Goal: Information Seeking & Learning: Learn about a topic

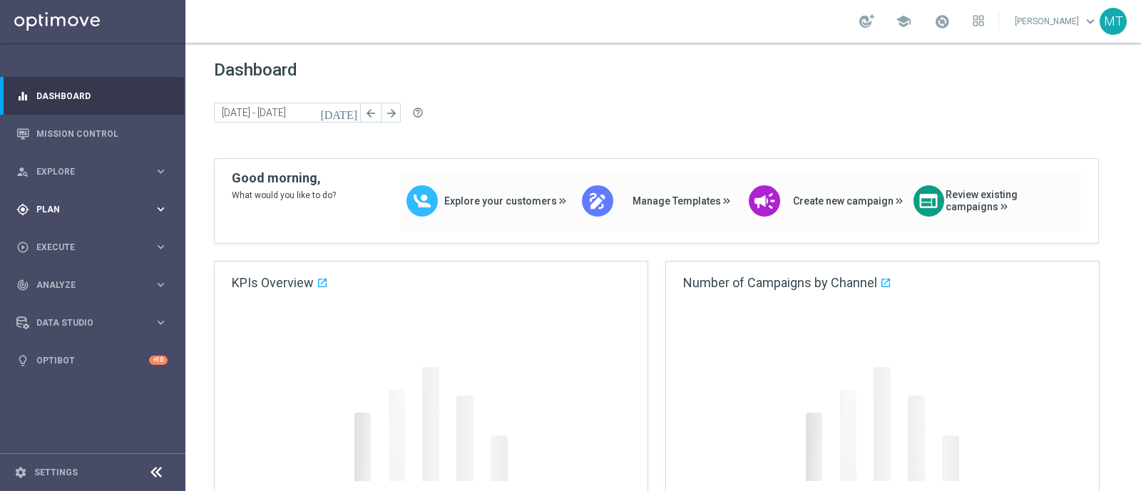
click at [40, 207] on span "Plan" at bounding box center [95, 209] width 118 height 9
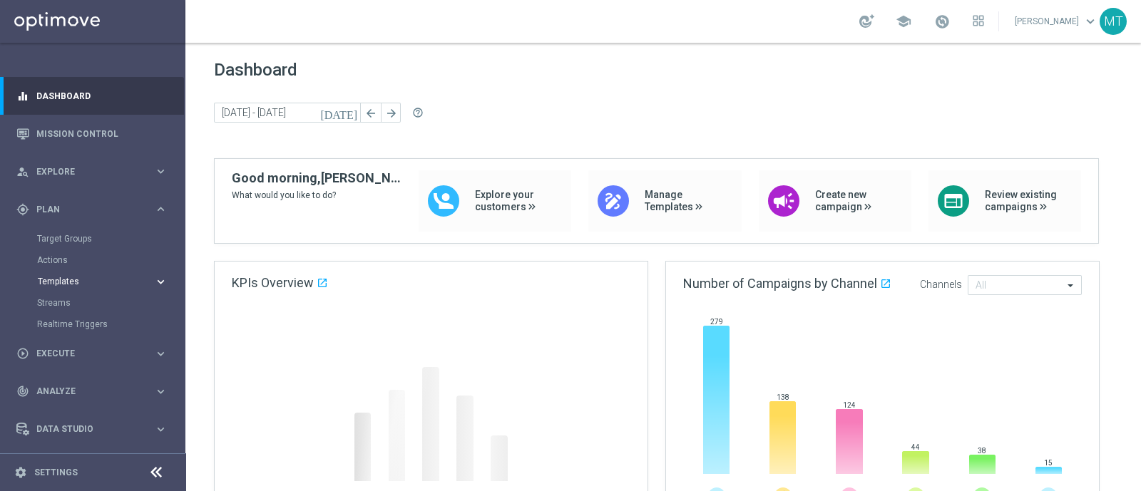
click at [61, 278] on span "Templates" at bounding box center [89, 281] width 102 height 9
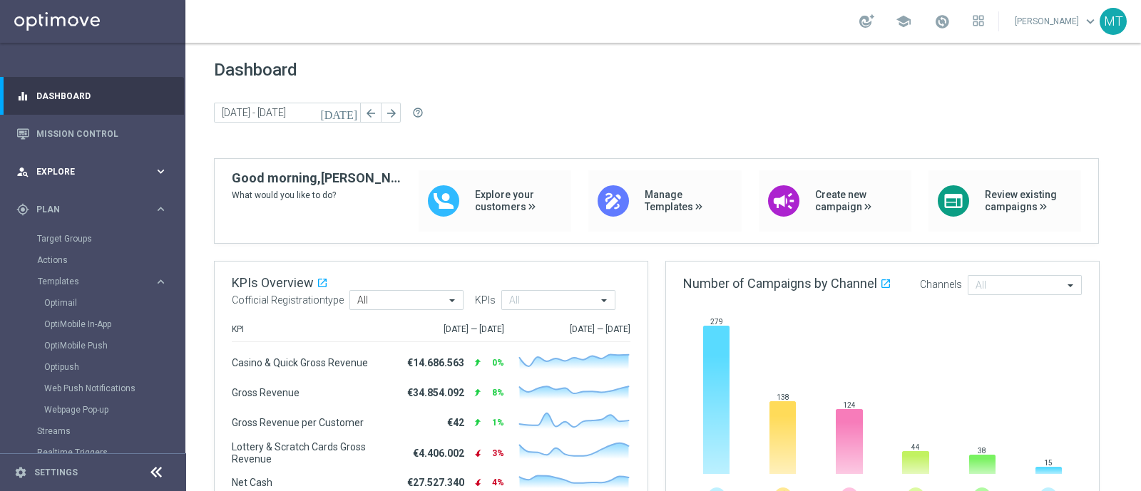
click at [78, 177] on div "person_search Explore" at bounding box center [85, 171] width 138 height 13
click at [64, 172] on span "Explore" at bounding box center [95, 172] width 118 height 9
click at [58, 217] on div "gps_fixed Plan keyboard_arrow_right" at bounding box center [92, 209] width 184 height 38
click at [56, 237] on link "Target Groups" at bounding box center [92, 238] width 111 height 11
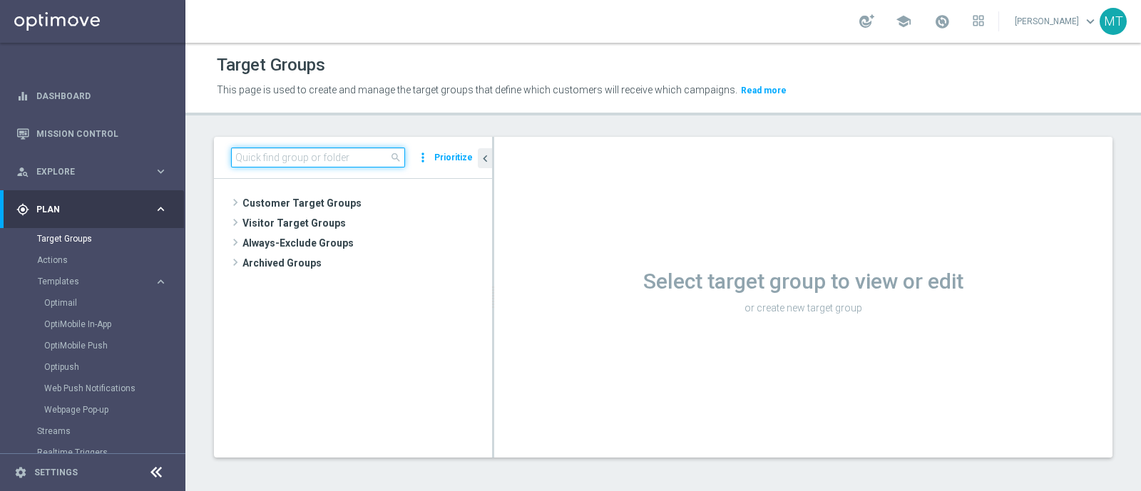
click at [247, 148] on input at bounding box center [318, 158] width 174 height 20
paste input "Master Low 1st casino mpp lm"
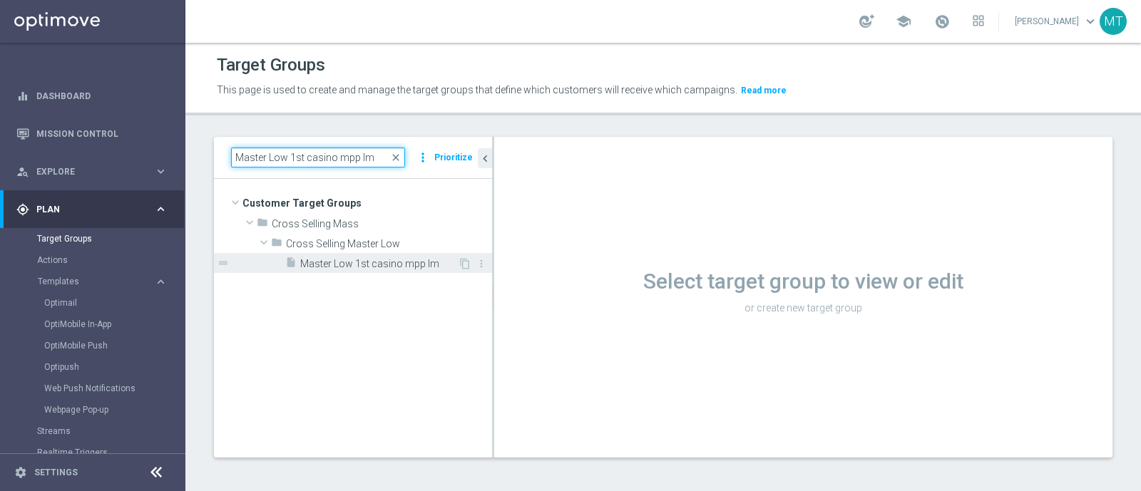
type input "Master Low 1st casino mpp lm"
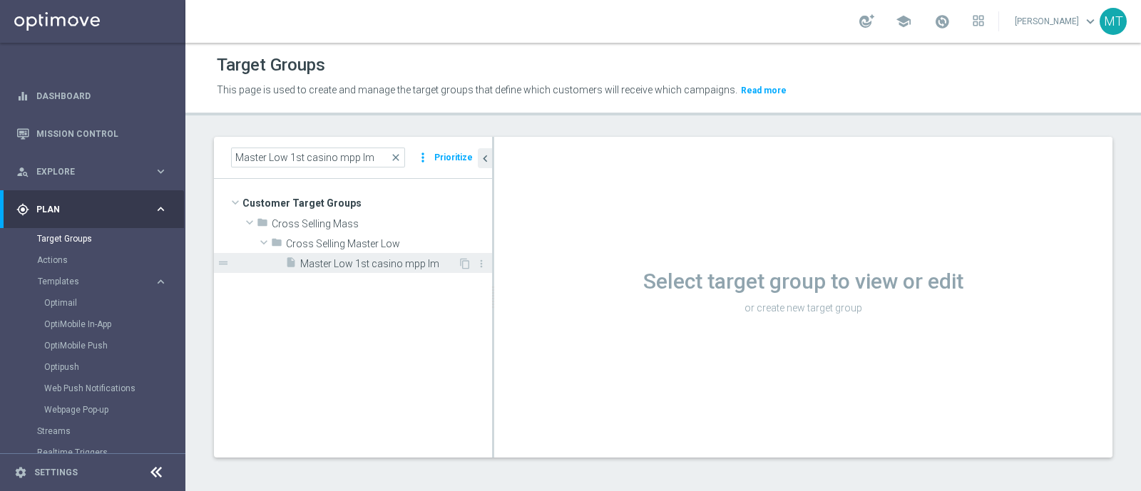
click at [376, 266] on span "Master Low 1st casino mpp lm" at bounding box center [379, 264] width 158 height 12
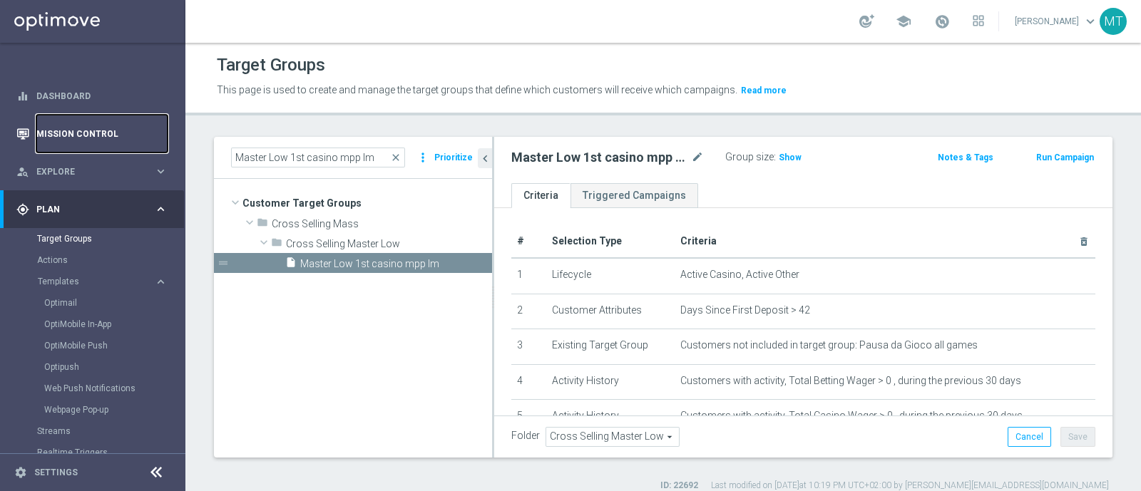
click at [129, 126] on link "Mission Control" at bounding box center [101, 134] width 131 height 38
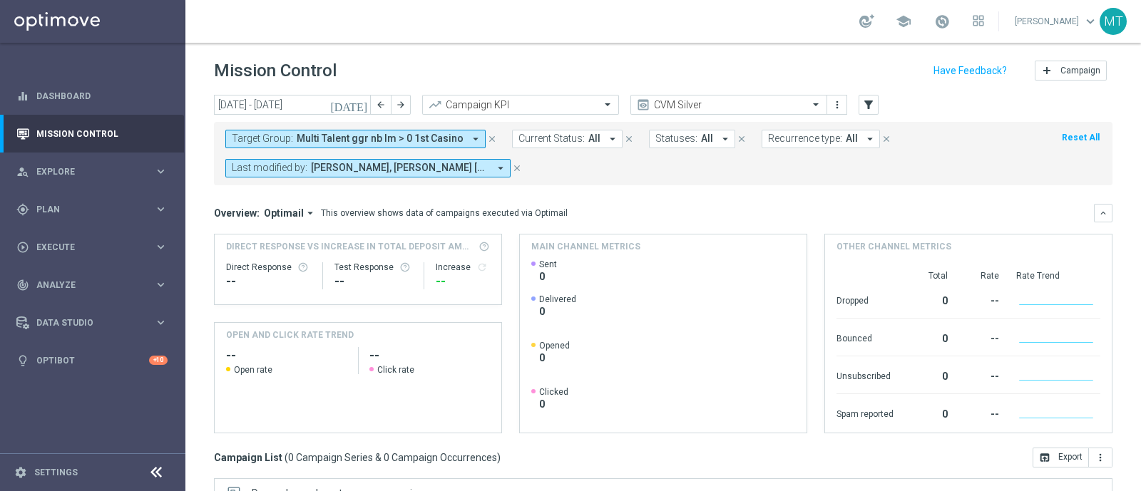
click at [379, 134] on span "Multi Talent ggr nb lm > 0 1st Casino" at bounding box center [380, 139] width 167 height 12
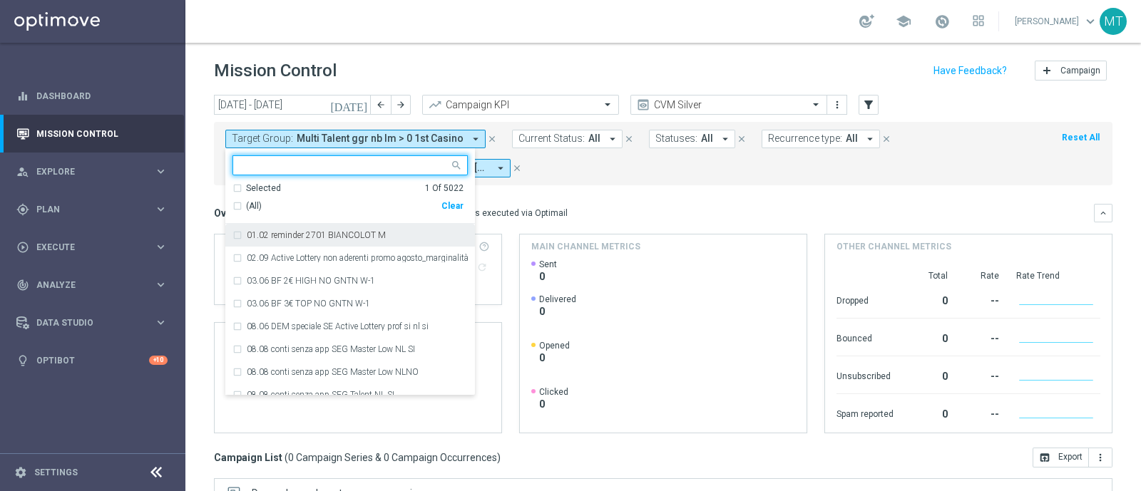
click at [246, 207] on span "(All)" at bounding box center [254, 206] width 16 height 12
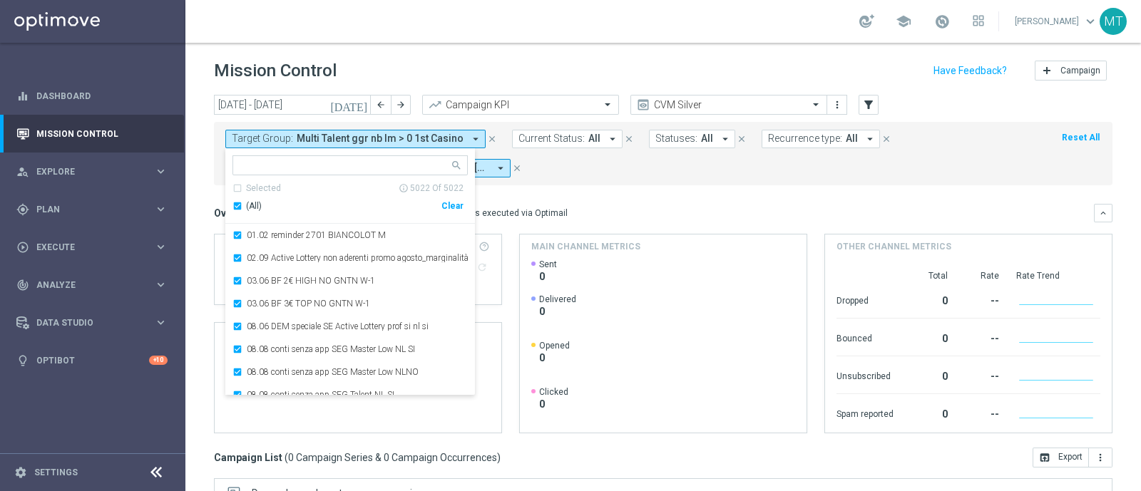
click at [239, 205] on div "(All)" at bounding box center [336, 206] width 209 height 12
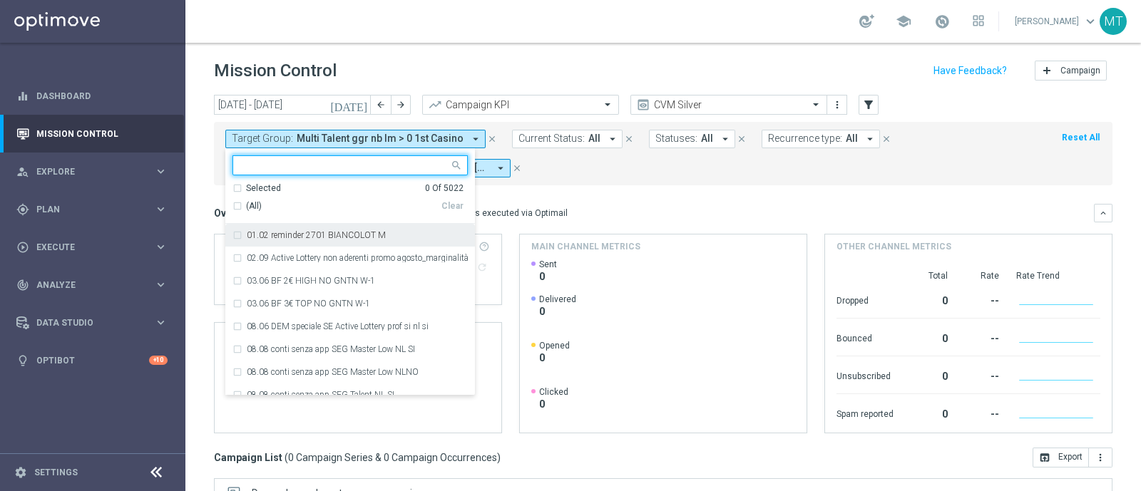
click at [258, 162] on input "text" at bounding box center [344, 166] width 209 height 12
paste input "Master Low 1st casino mpp lm"
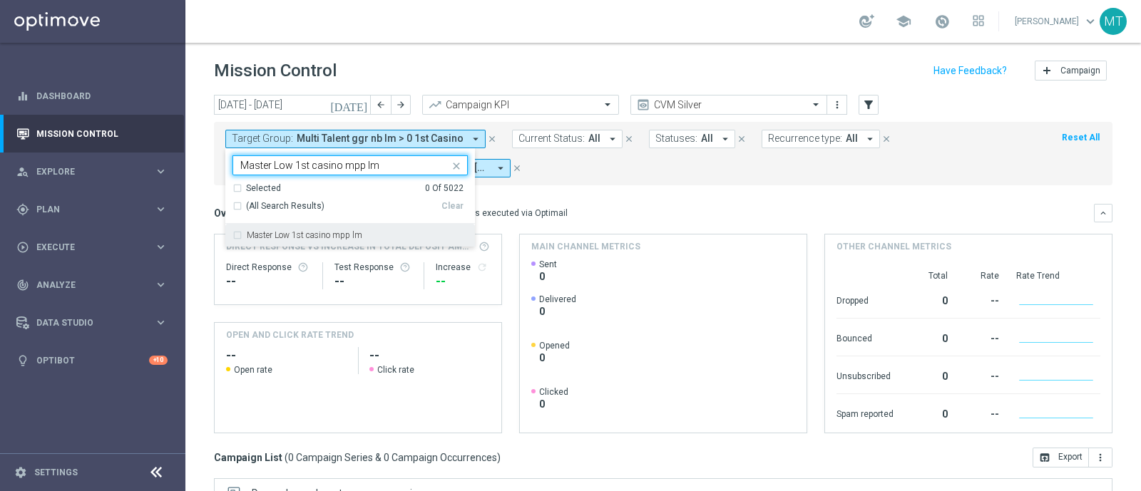
click at [319, 235] on label "Master Low 1st casino mpp lm" at bounding box center [305, 235] width 116 height 9
type input "Master Low 1st casino mpp lm"
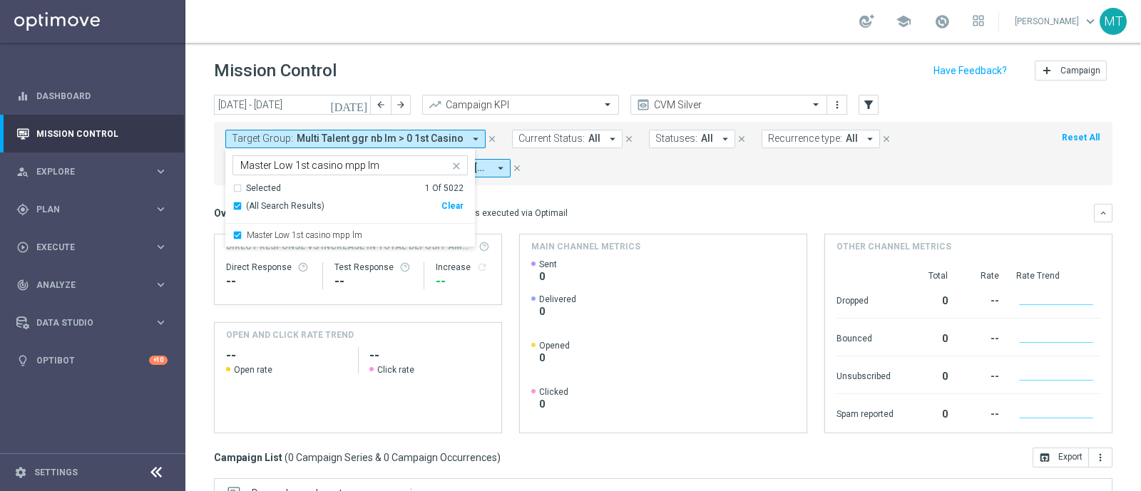
click at [697, 202] on mini-dashboard "Overview: Optimail arrow_drop_down This overview shows data of campaigns execut…" at bounding box center [663, 316] width 898 height 262
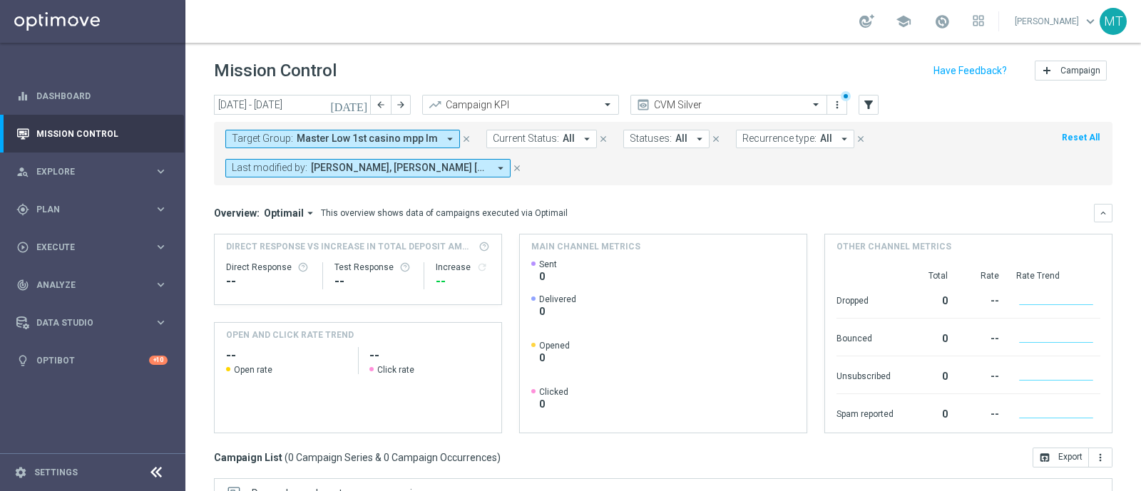
click at [358, 108] on icon "[DATE]" at bounding box center [349, 104] width 39 height 13
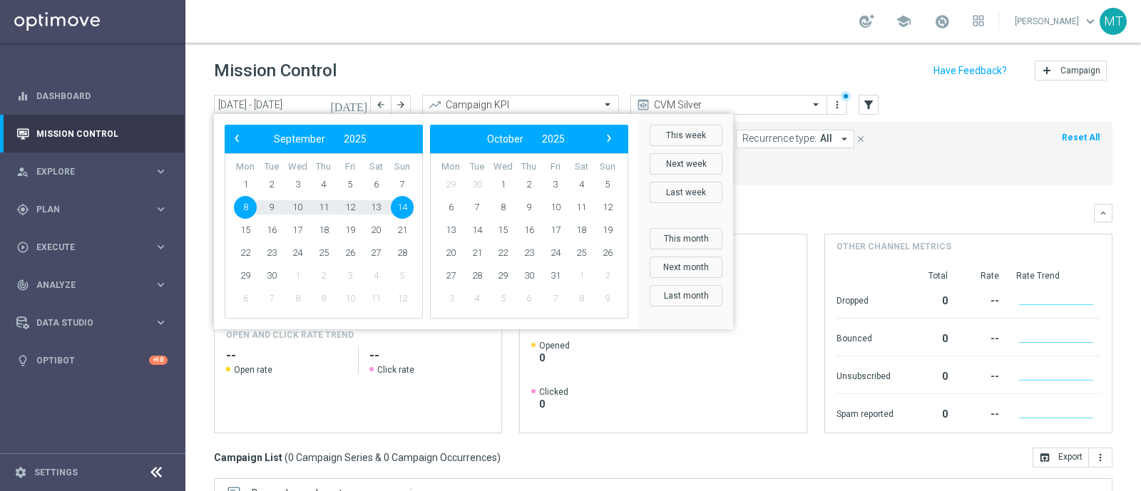
click at [230, 151] on div "‹ ​ September ​ 2025 ​ ›" at bounding box center [324, 139] width 198 height 29
click at [232, 148] on div "‹ ​ September ​ 2025 ​ ›" at bounding box center [324, 139] width 198 height 29
click at [231, 140] on span "‹" at bounding box center [236, 138] width 19 height 19
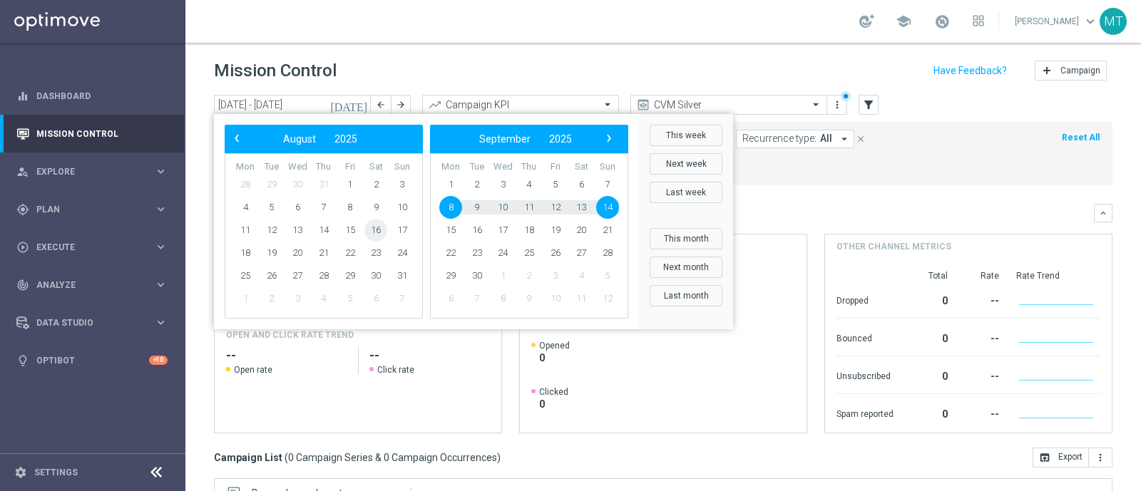
click at [376, 227] on span "16" at bounding box center [375, 230] width 23 height 23
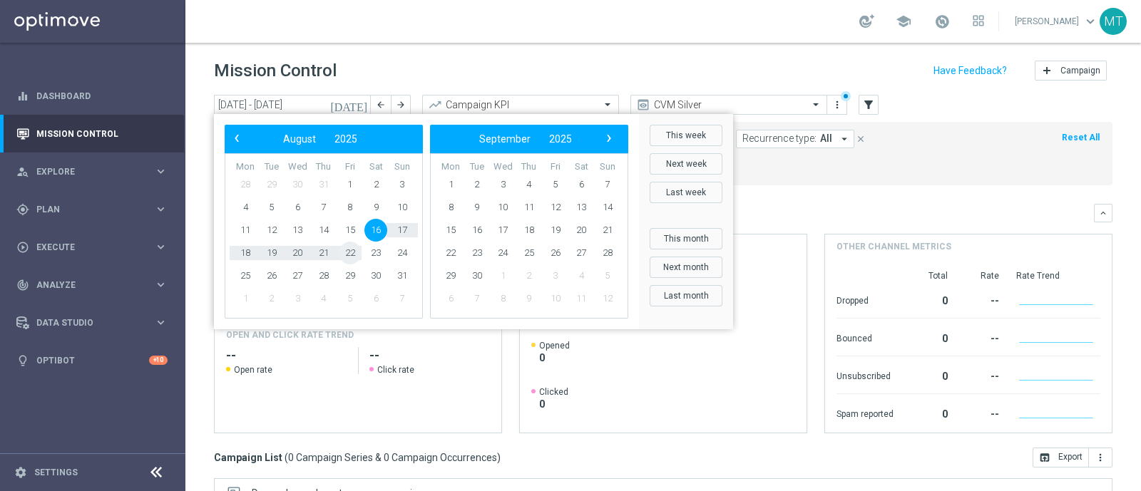
click at [353, 247] on span "22" at bounding box center [350, 253] width 23 height 23
type input "16 Aug 2025 - 22 Aug 2025"
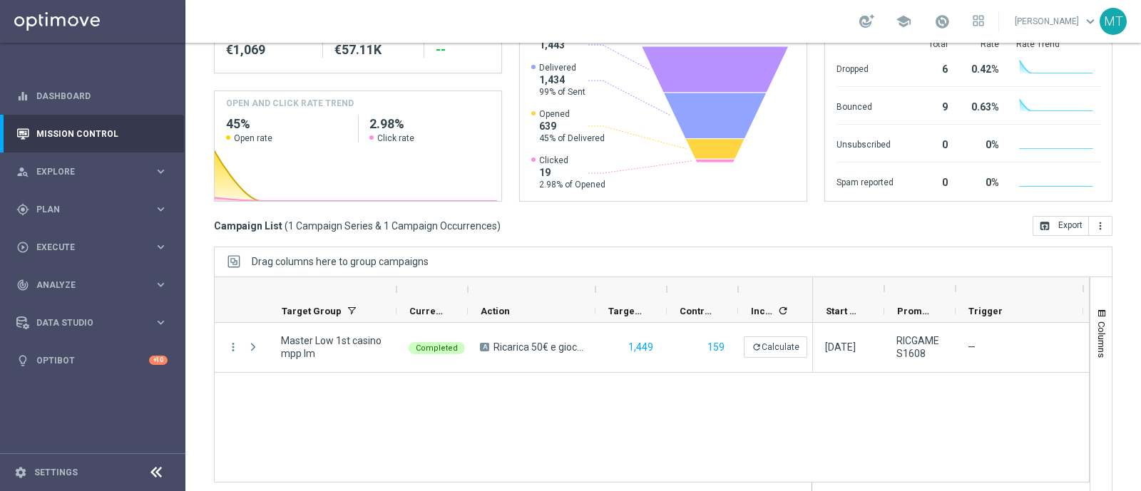
scroll to position [232, 0]
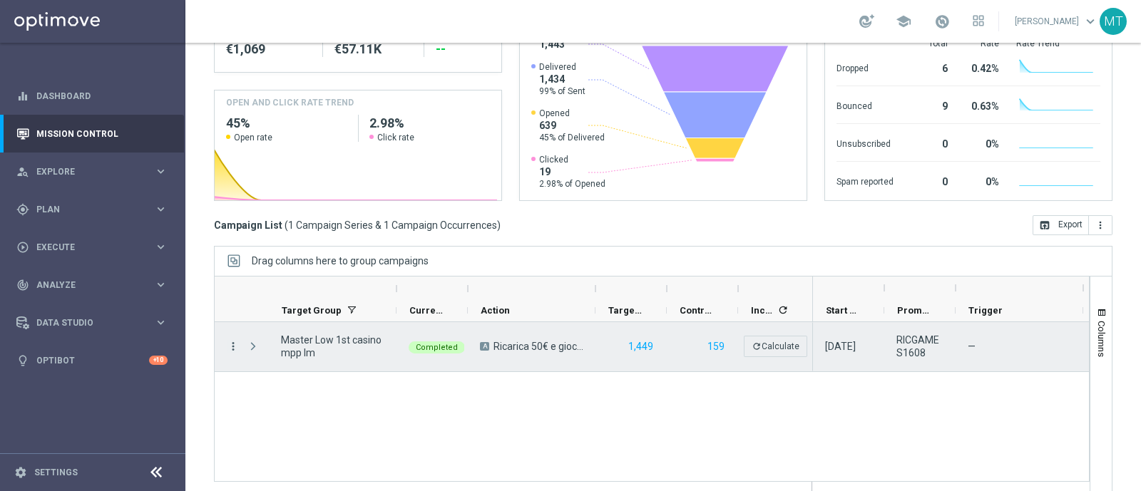
click at [228, 344] on icon "more_vert" at bounding box center [233, 346] width 13 height 13
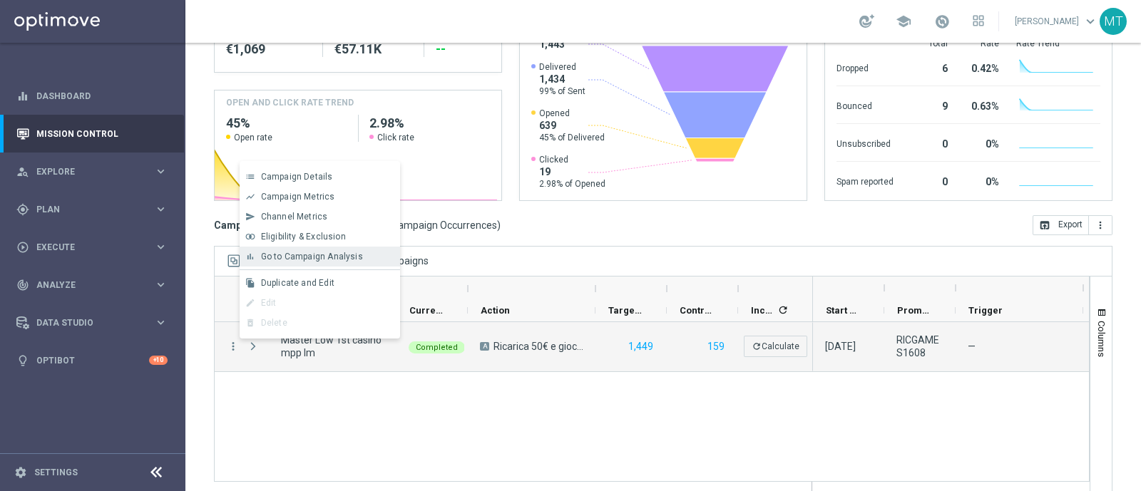
click at [288, 258] on span "Go to Campaign Analysis" at bounding box center [312, 257] width 102 height 10
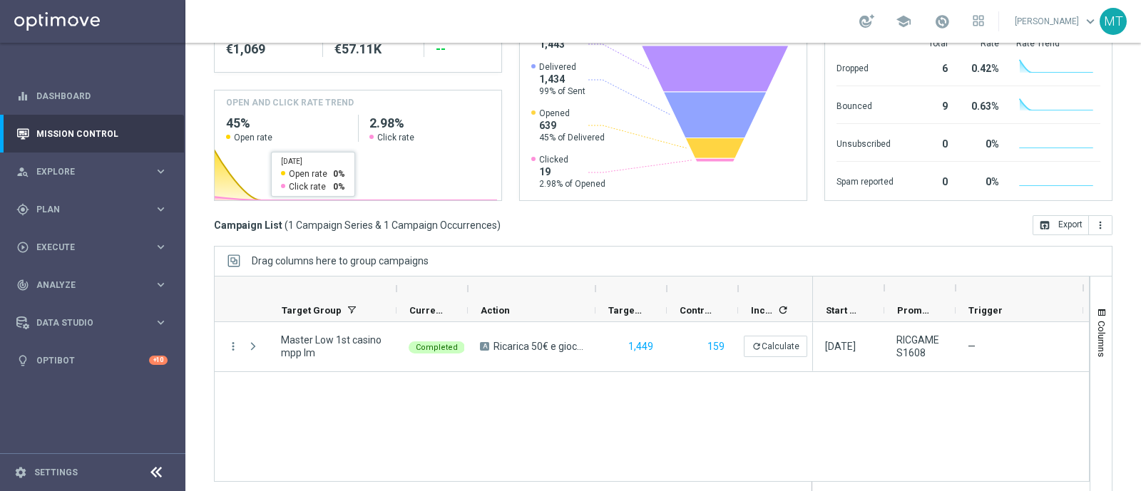
scroll to position [0, 0]
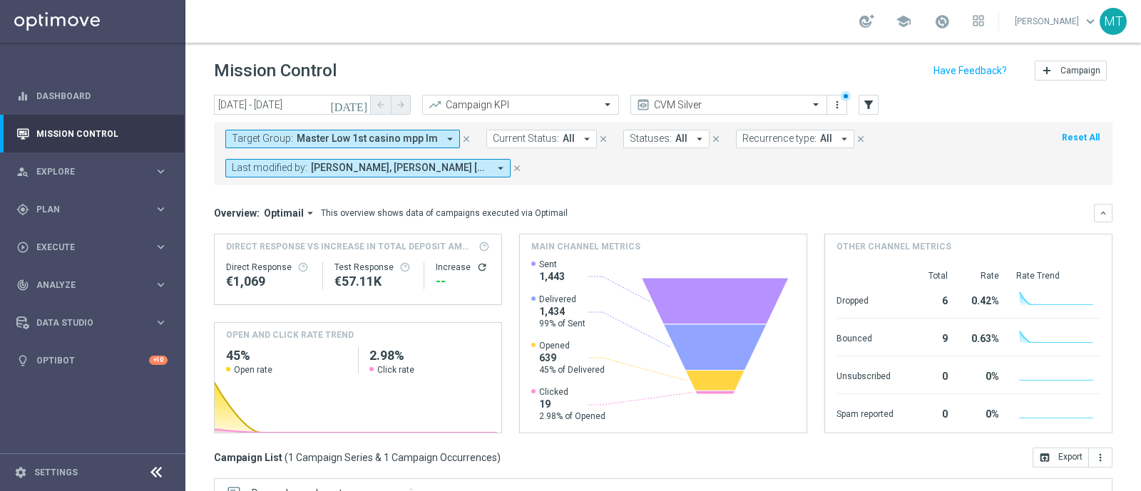
click at [244, 134] on span "Target Group:" at bounding box center [262, 139] width 61 height 12
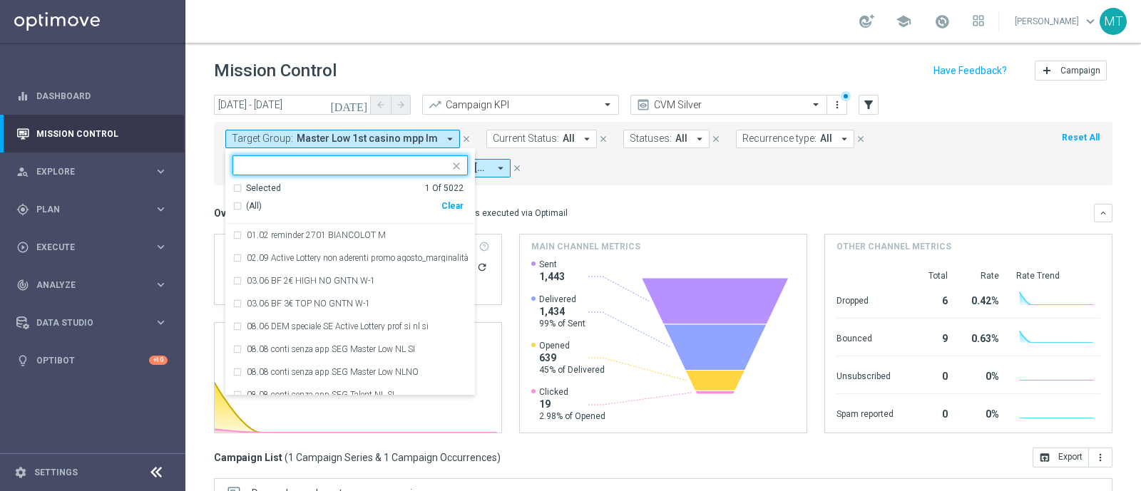
click at [244, 200] on div "(All)" at bounding box center [336, 206] width 209 height 12
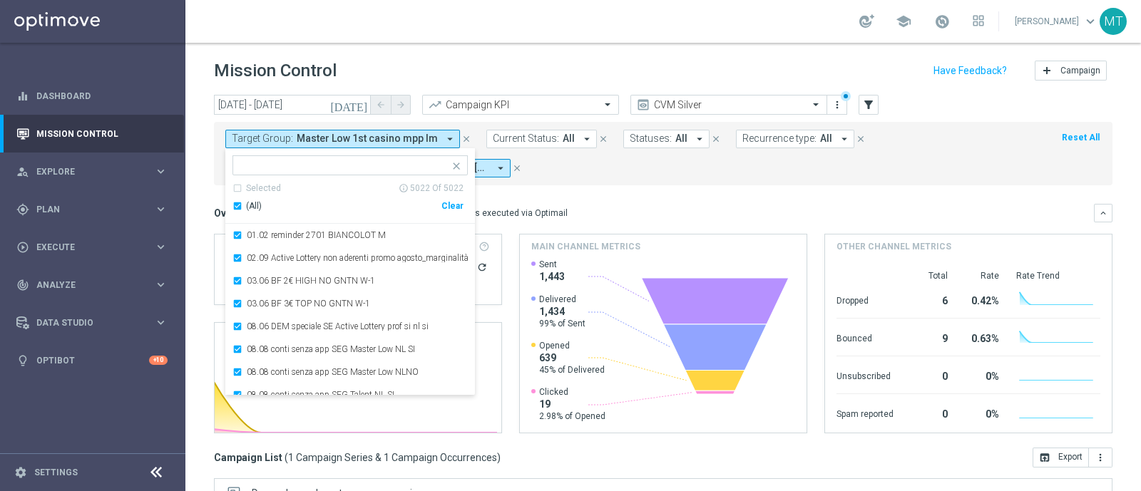
click at [244, 200] on div "(All)" at bounding box center [336, 206] width 209 height 12
click at [247, 168] on input "text" at bounding box center [344, 166] width 209 height 12
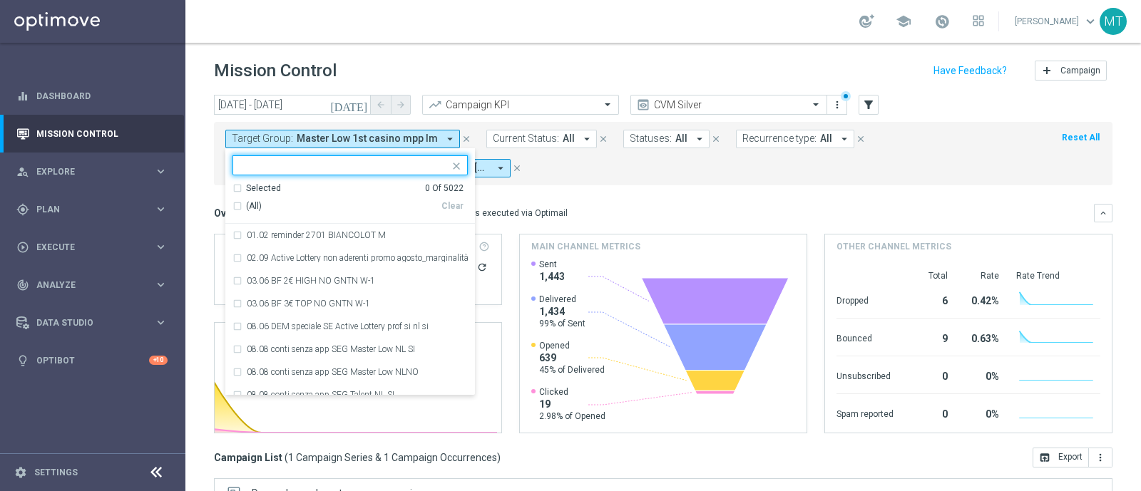
paste input "Master Low 1st betting mpp lm"
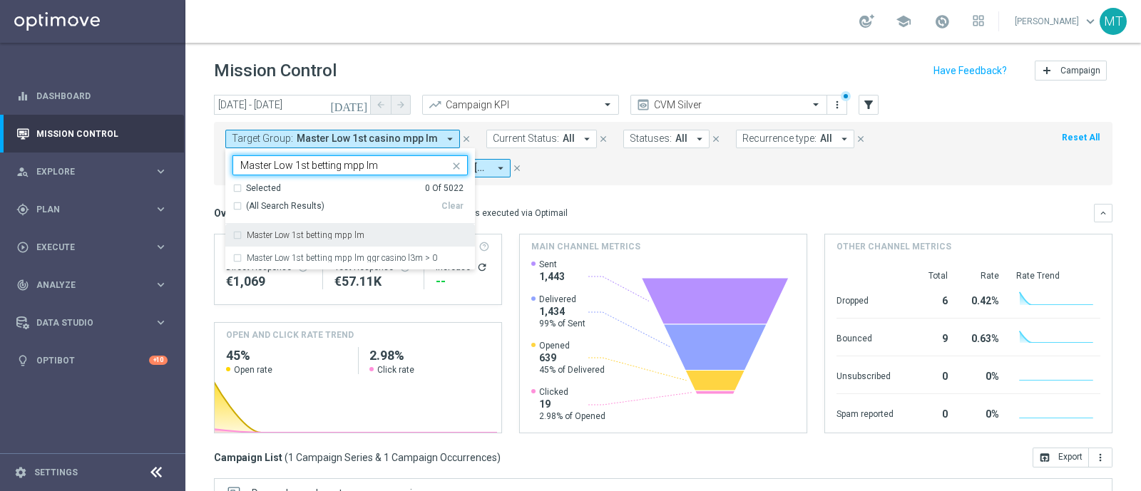
click at [334, 233] on label "Master Low 1st betting mpp lm" at bounding box center [306, 235] width 118 height 9
type input "Master Low 1st betting mpp lm"
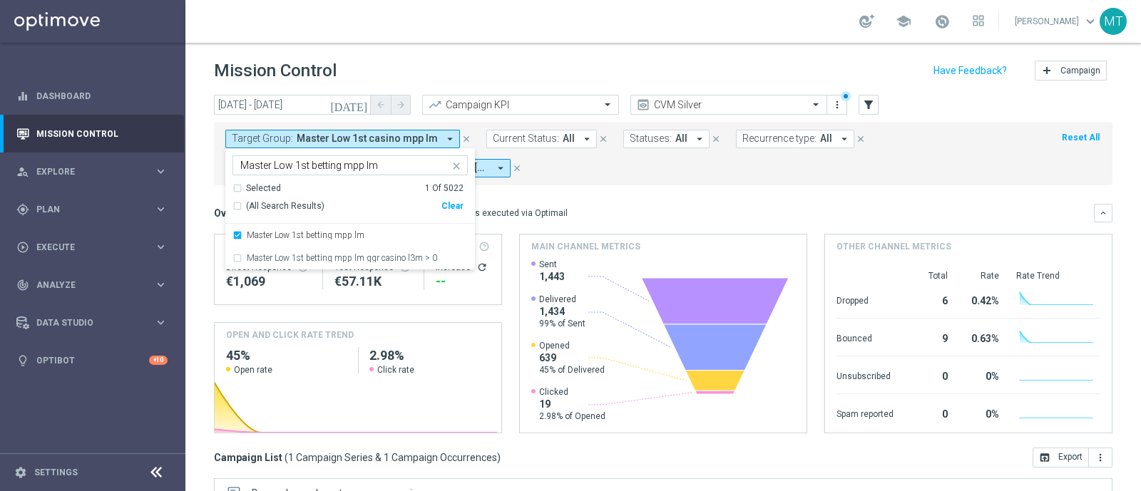
click at [649, 183] on div "Target Group: Master Low 1st casino mpp lm arrow_drop_down Master Low 1st betti…" at bounding box center [663, 153] width 898 height 63
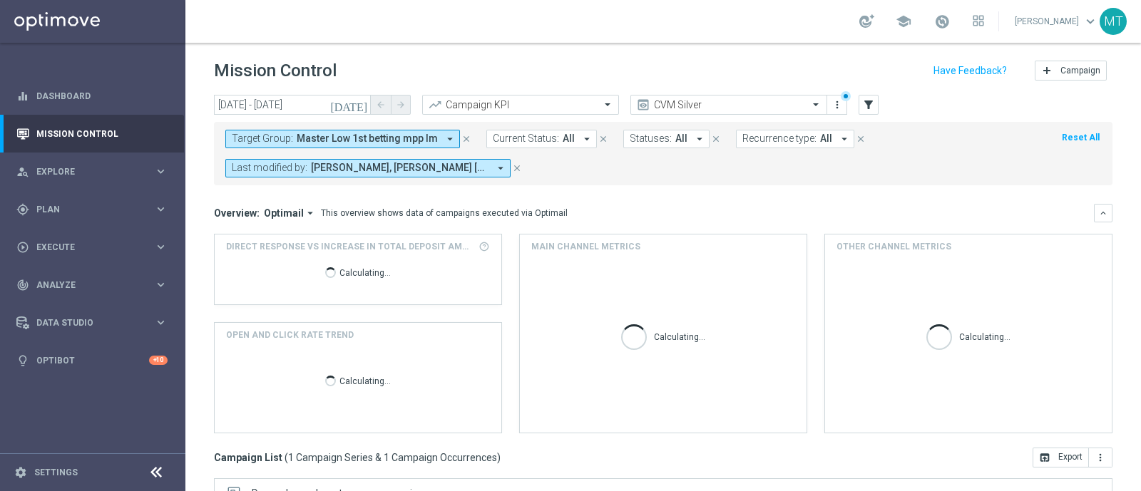
scroll to position [250, 0]
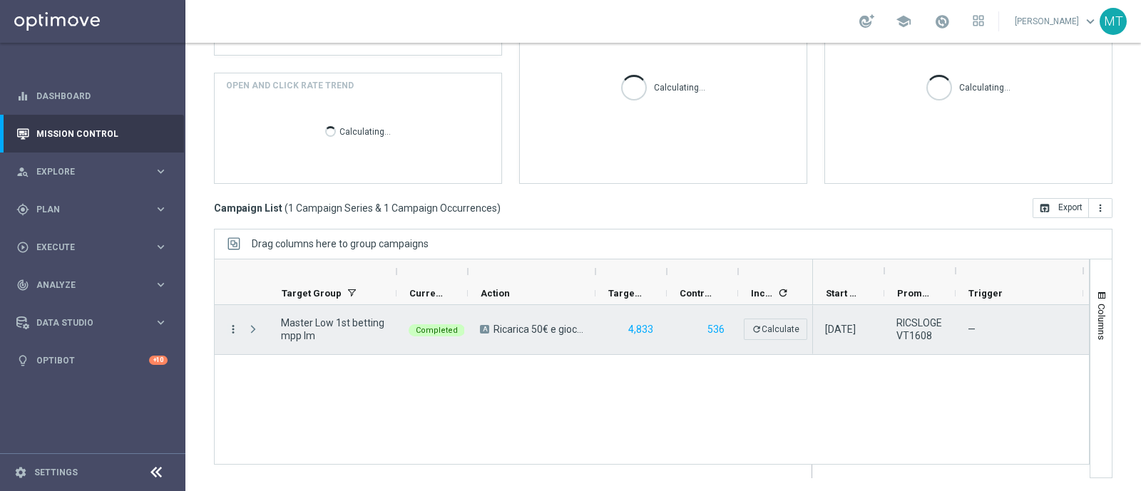
click at [228, 331] on icon "more_vert" at bounding box center [233, 329] width 13 height 13
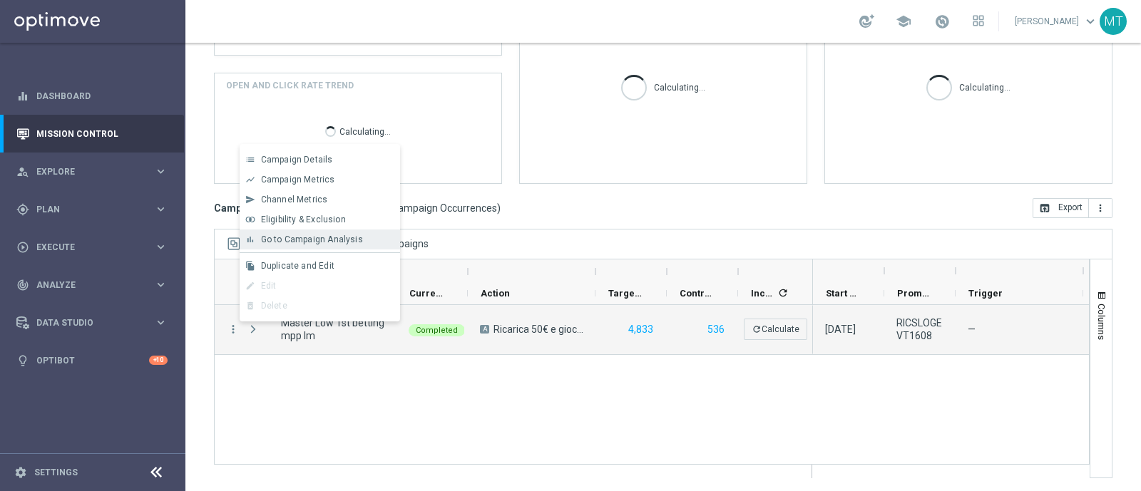
click at [288, 241] on span "Go to Campaign Analysis" at bounding box center [312, 240] width 102 height 10
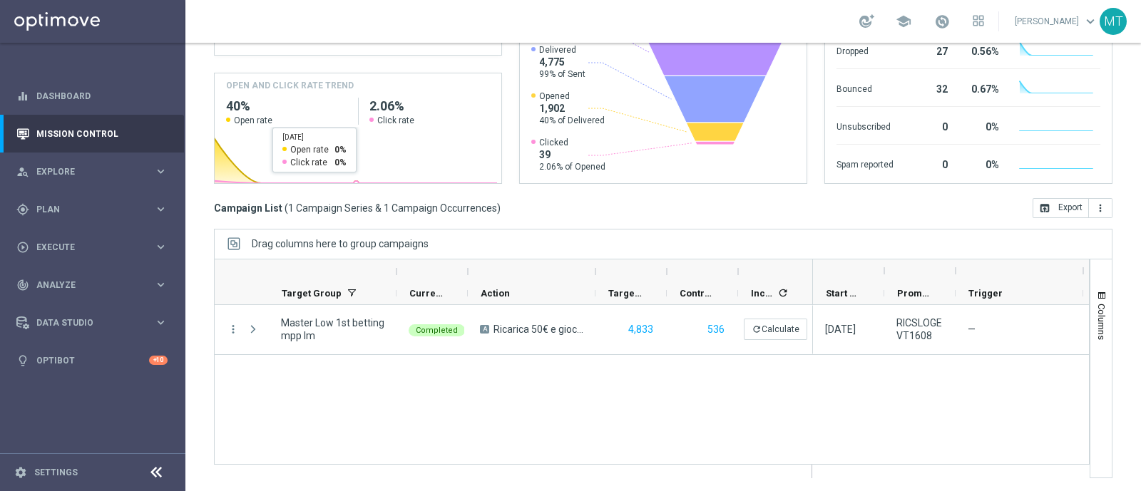
scroll to position [0, 0]
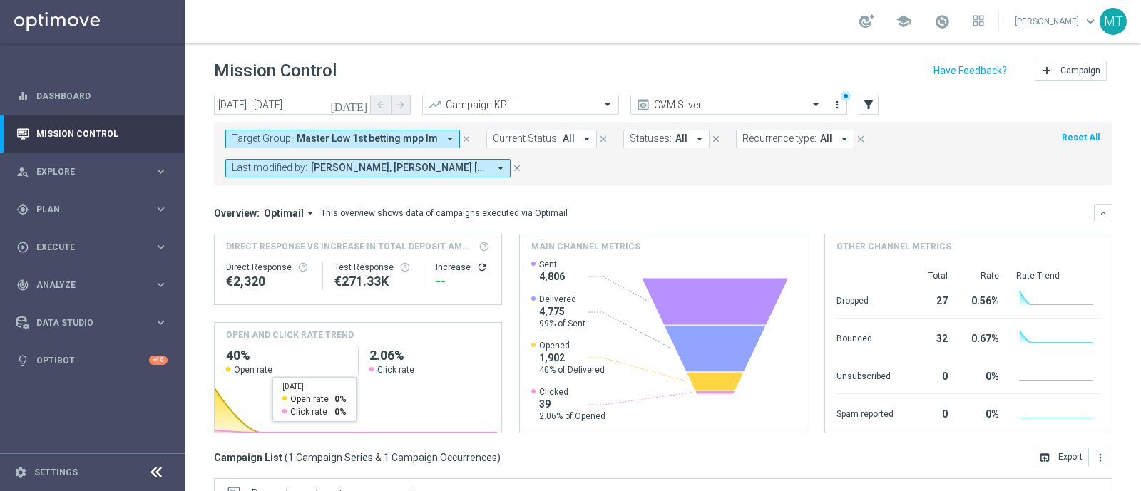
click at [275, 133] on span "Target Group:" at bounding box center [262, 139] width 61 height 12
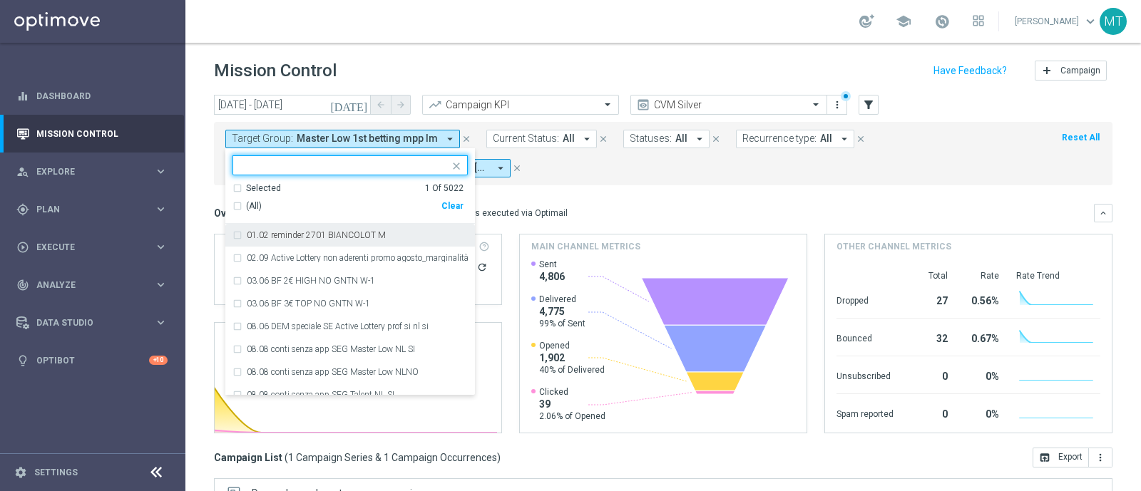
click at [242, 207] on div "(All)" at bounding box center [336, 206] width 209 height 12
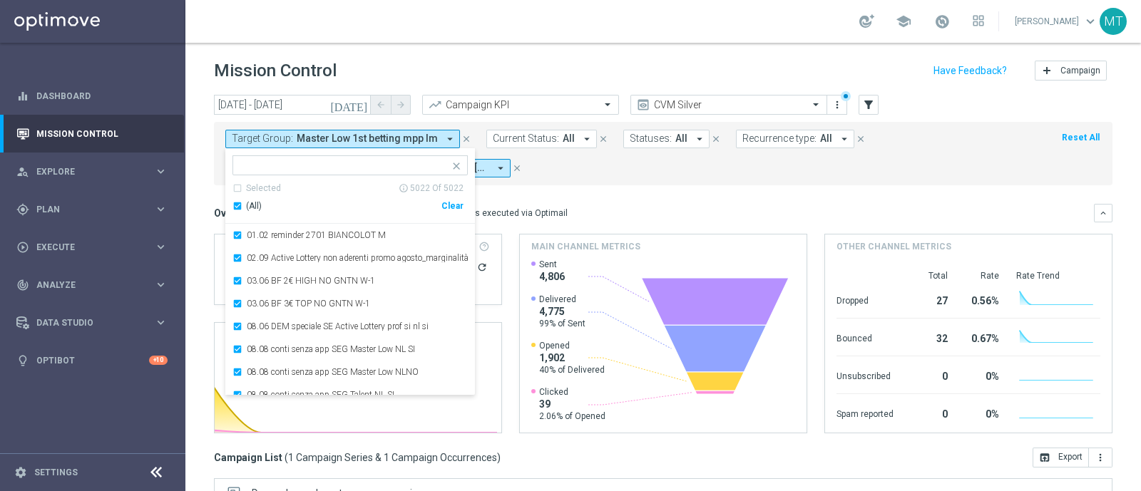
click at [241, 206] on div "(All)" at bounding box center [336, 206] width 209 height 12
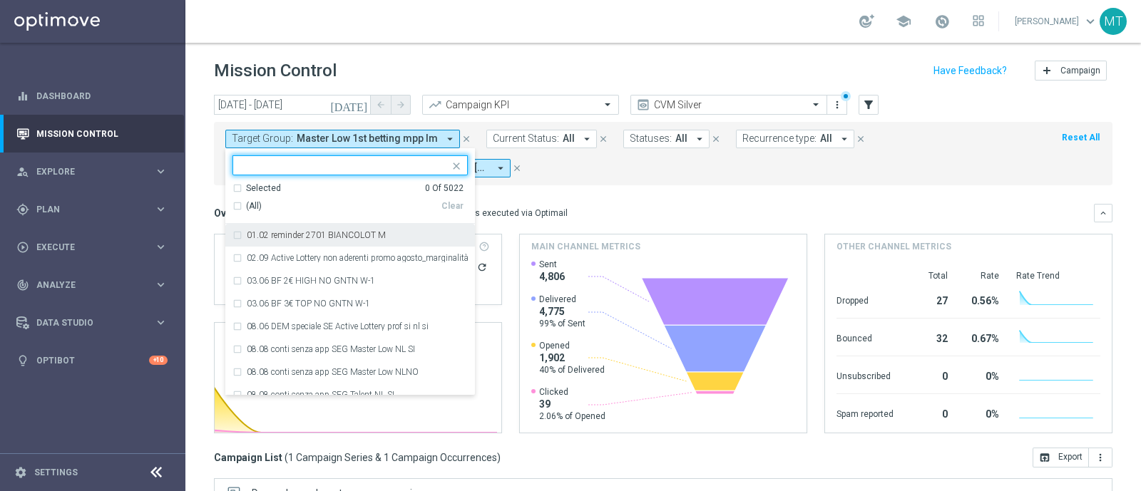
click at [245, 163] on input "text" at bounding box center [344, 166] width 209 height 12
paste input "Master Low 1st casino mpp lm"
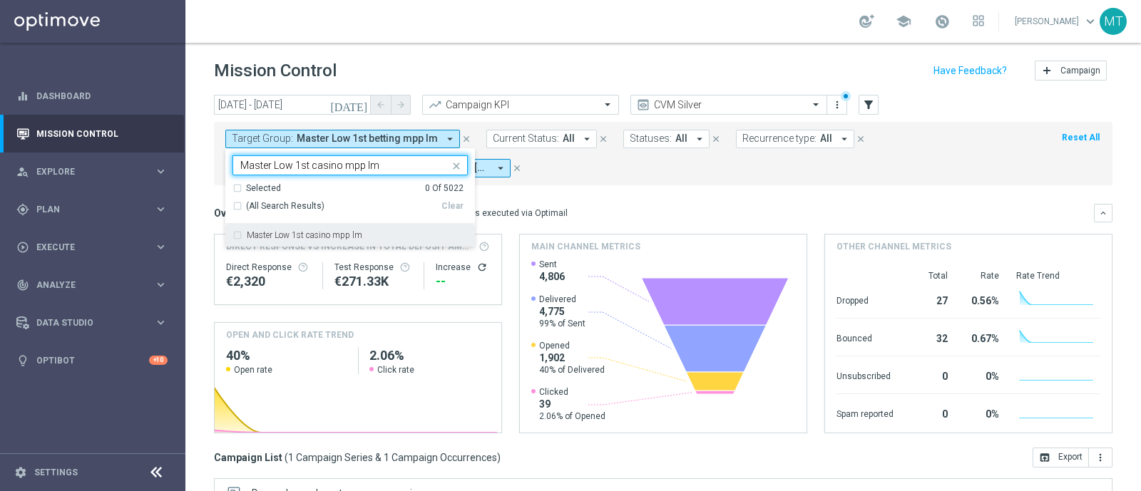
click at [245, 235] on div "Master Low 1st casino mpp lm" at bounding box center [349, 235] width 235 height 23
type input "Master Low 1st casino mpp lm"
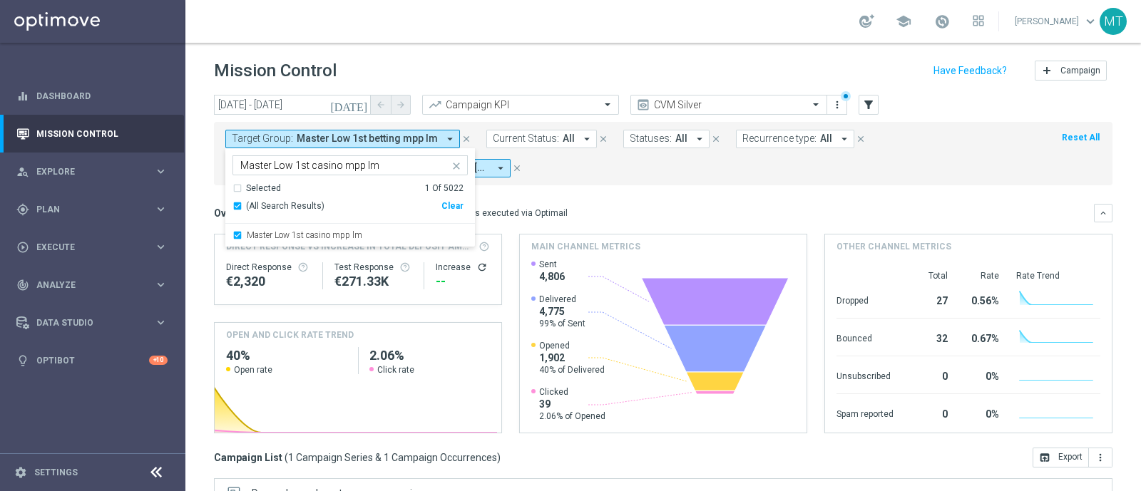
click at [682, 219] on div "Overview: Optimail arrow_drop_down This overview shows data of campaigns execut…" at bounding box center [663, 213] width 898 height 19
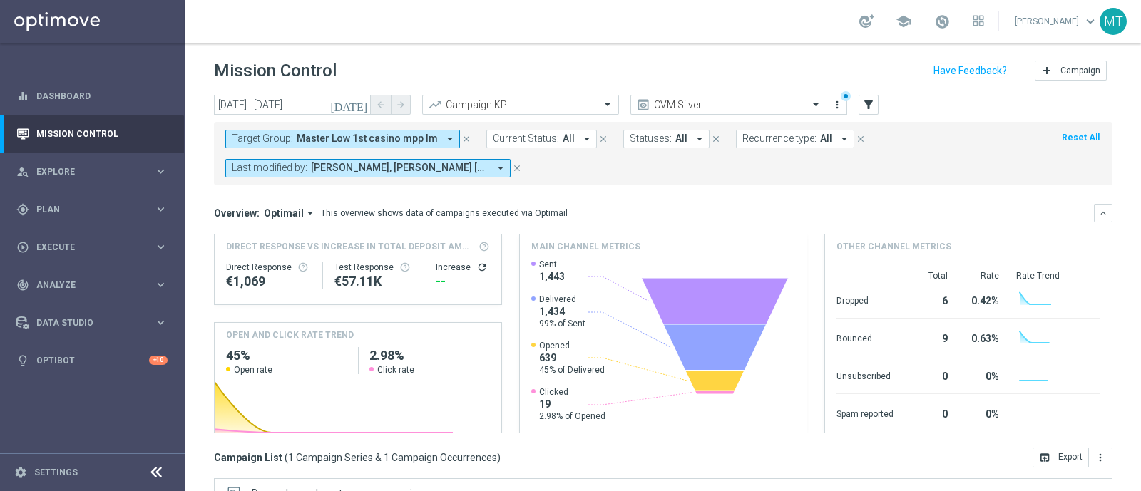
scroll to position [250, 0]
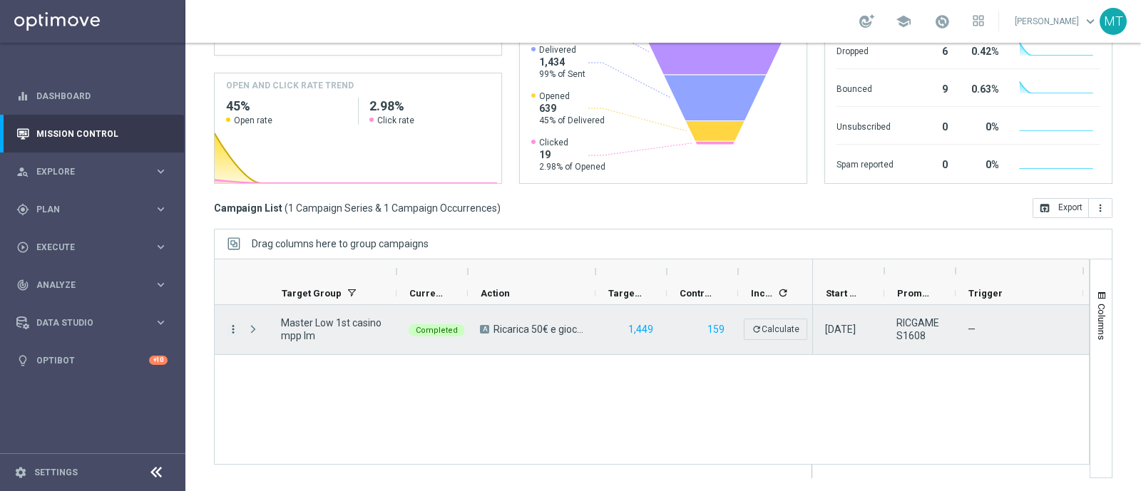
click at [235, 324] on icon "more_vert" at bounding box center [233, 329] width 13 height 13
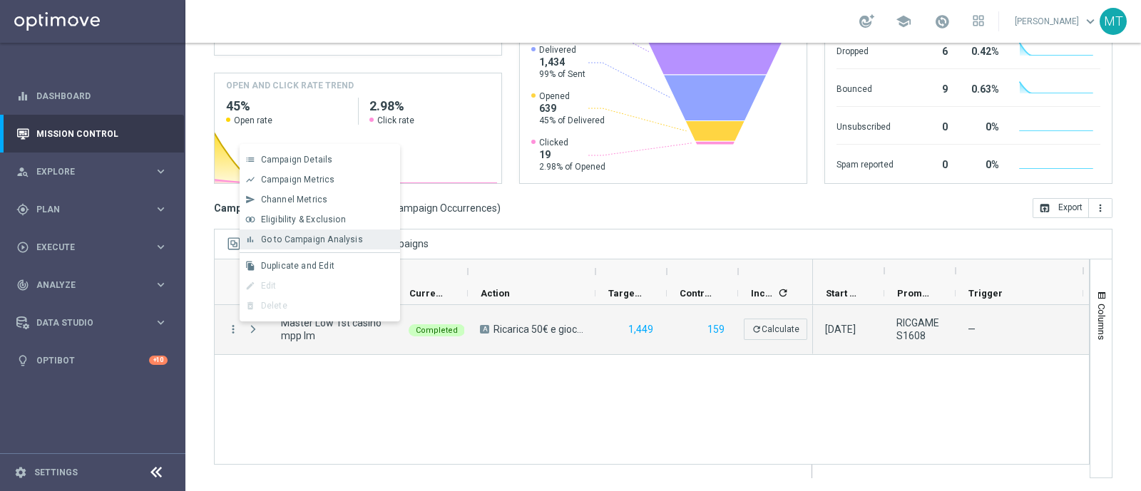
click at [289, 240] on span "Go to Campaign Analysis" at bounding box center [312, 240] width 102 height 10
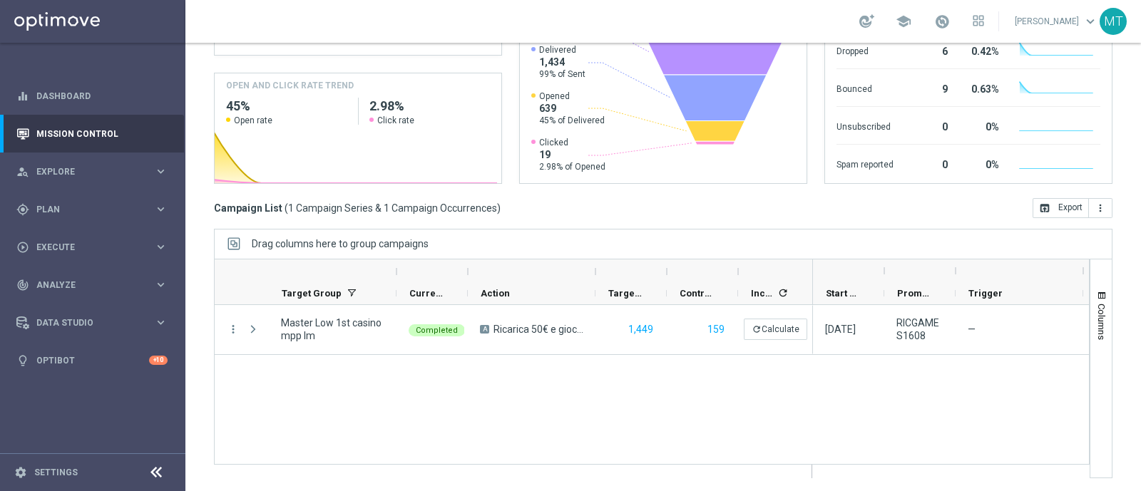
scroll to position [0, 0]
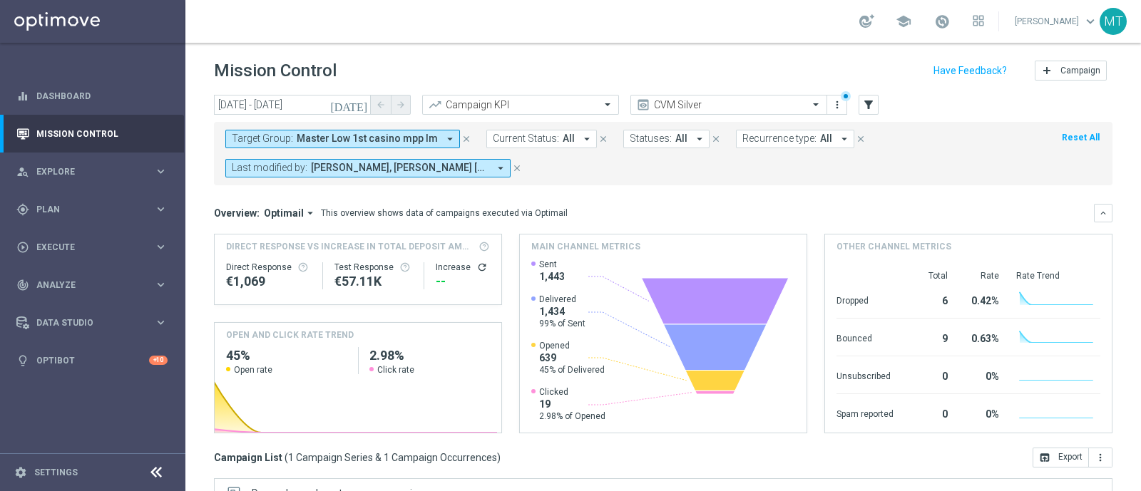
click at [359, 103] on icon "[DATE]" at bounding box center [349, 104] width 39 height 13
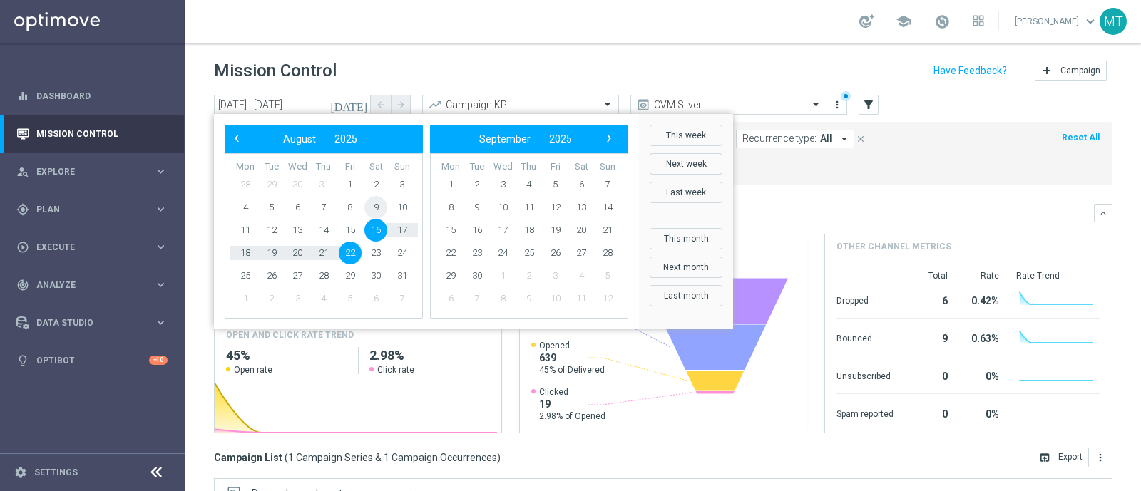
click at [370, 205] on span "9" at bounding box center [375, 207] width 23 height 23
click at [345, 231] on span "15" at bounding box center [350, 230] width 23 height 23
type input "09 Aug 2025 - 15 Aug 2025"
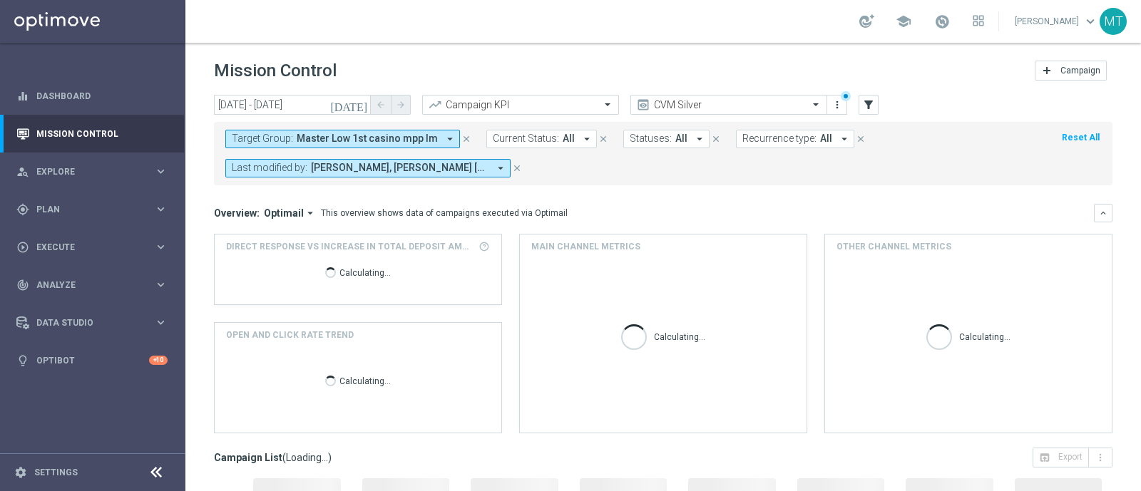
scroll to position [250, 0]
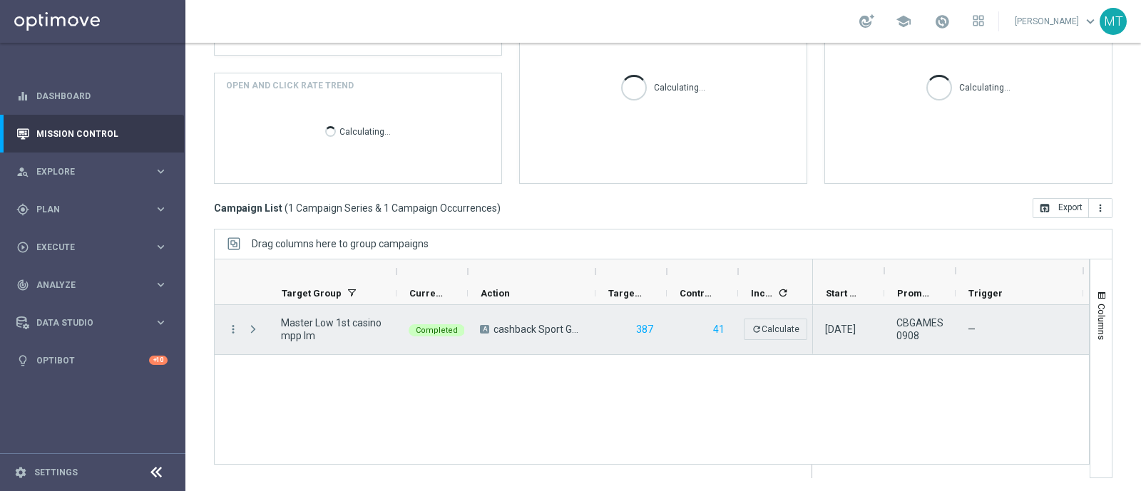
click at [230, 317] on div "more_vert" at bounding box center [228, 329] width 26 height 49
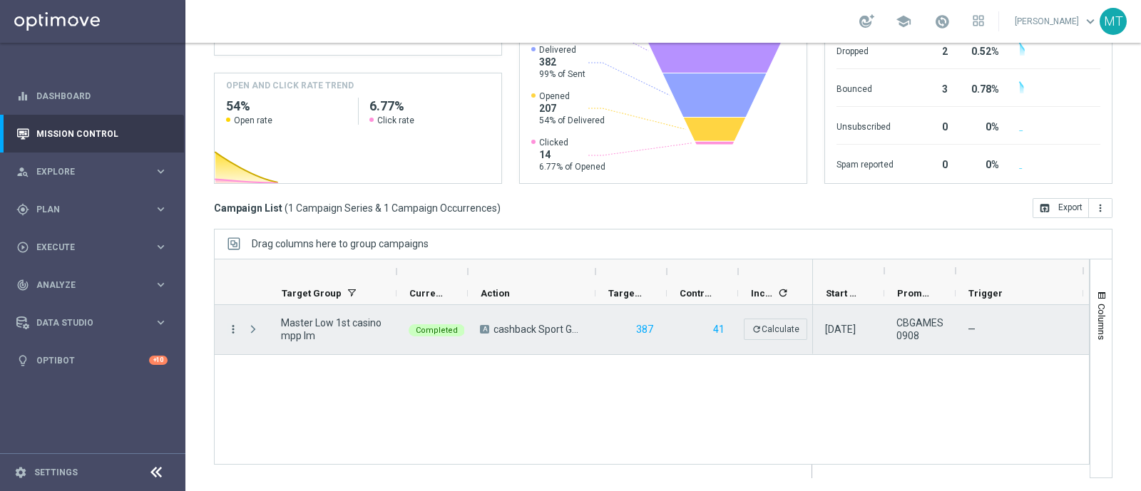
click at [232, 329] on icon "more_vert" at bounding box center [233, 329] width 13 height 13
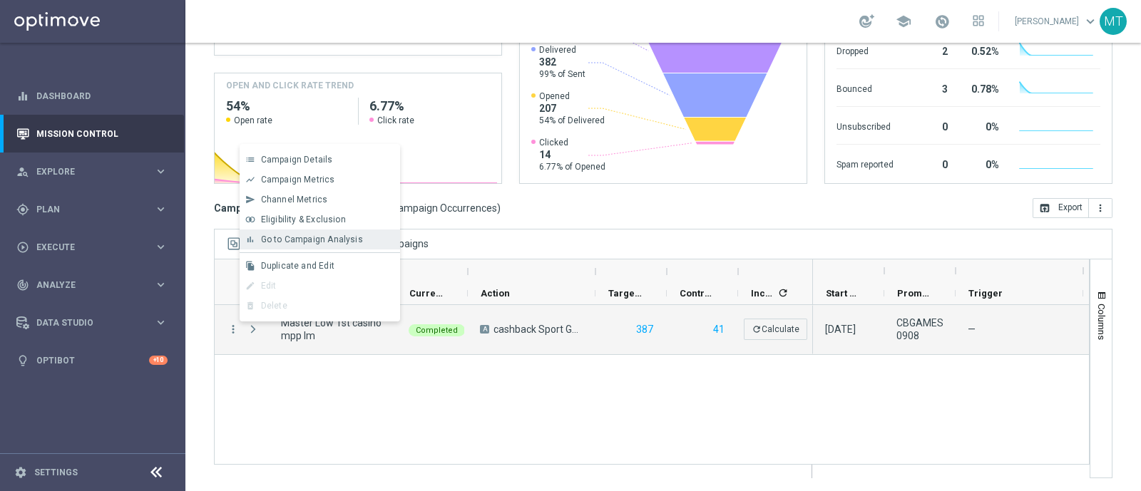
click at [302, 235] on span "Go to Campaign Analysis" at bounding box center [312, 240] width 102 height 10
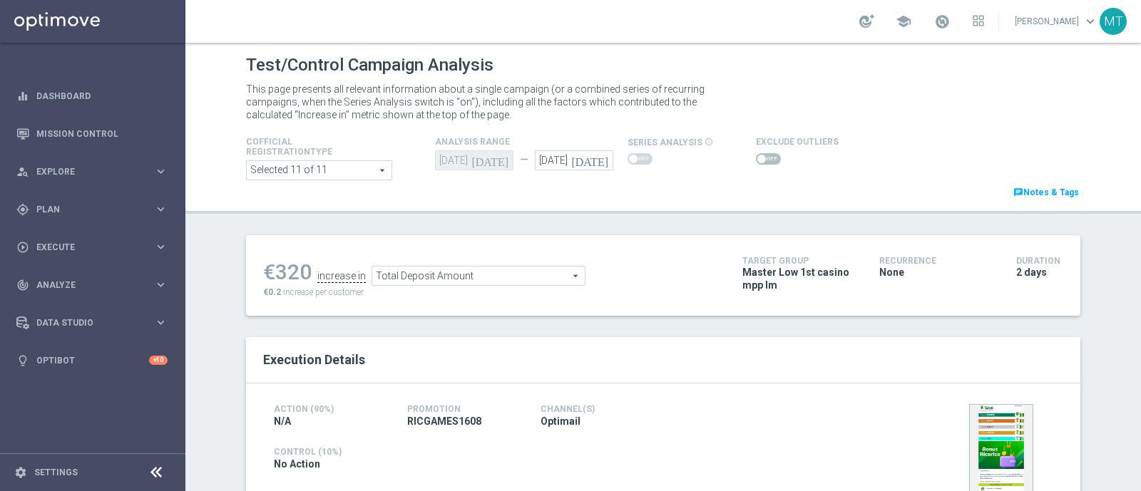
click at [593, 159] on icon "[DATE]" at bounding box center [592, 158] width 42 height 16
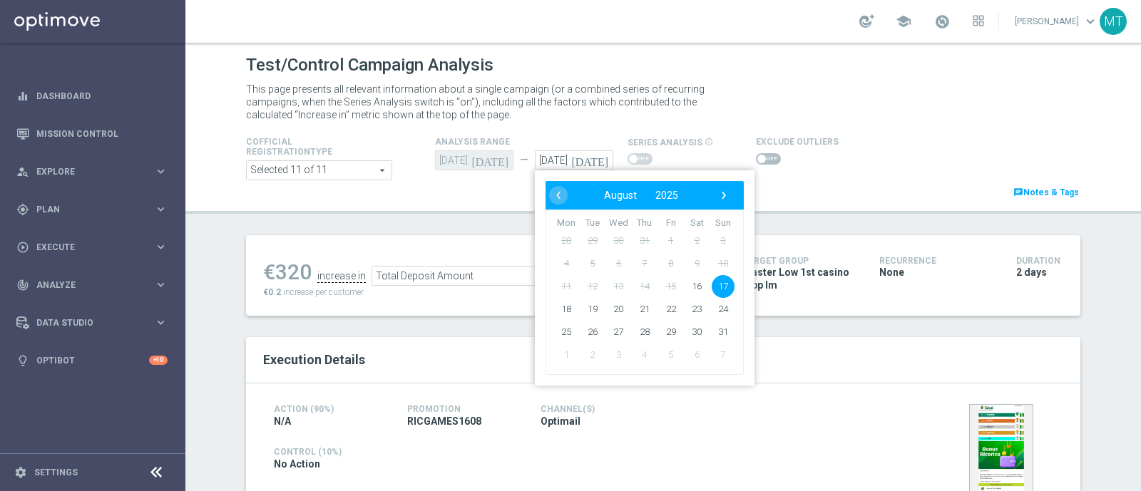
type input "22 Aug 2025"
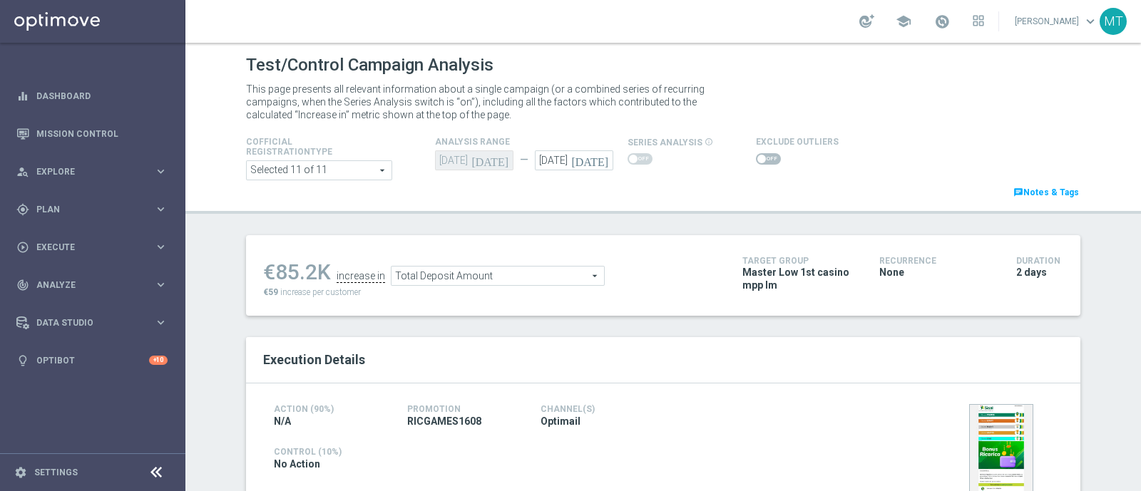
click at [433, 274] on span "Total Deposit Amount" at bounding box center [497, 276] width 212 height 19
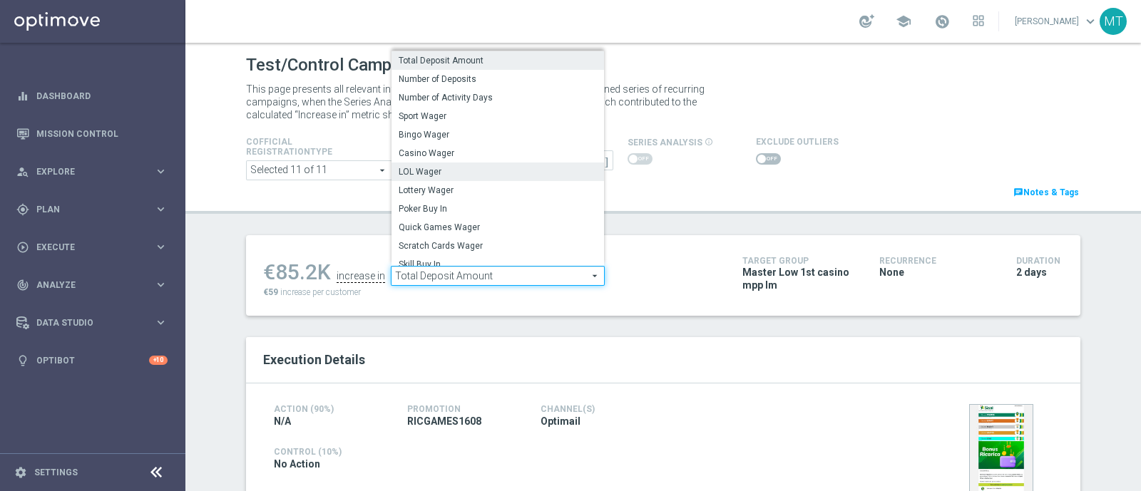
scroll to position [204, 0]
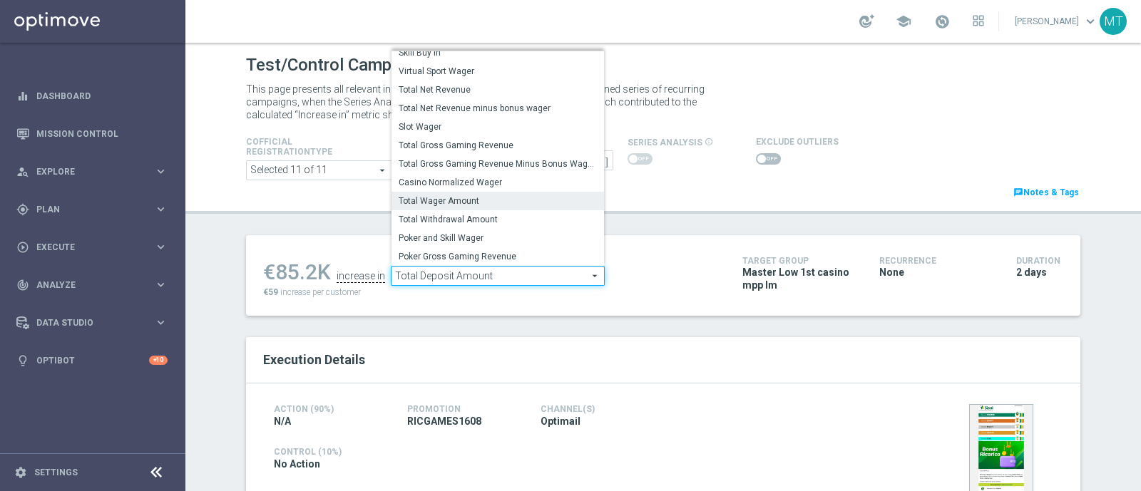
click at [456, 199] on span "Total Wager Amount" at bounding box center [498, 200] width 198 height 11
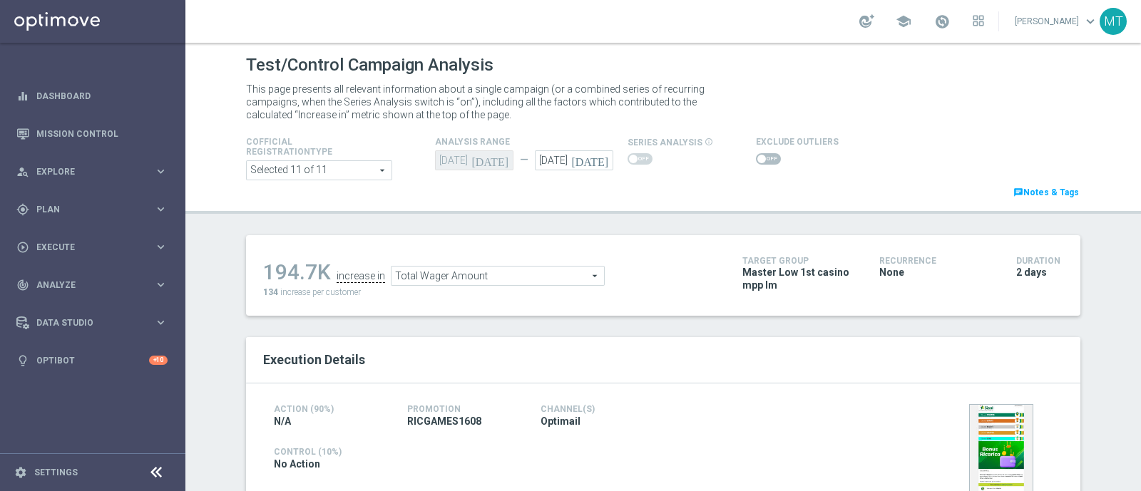
click at [470, 274] on span "Total Wager Amount" at bounding box center [497, 276] width 212 height 19
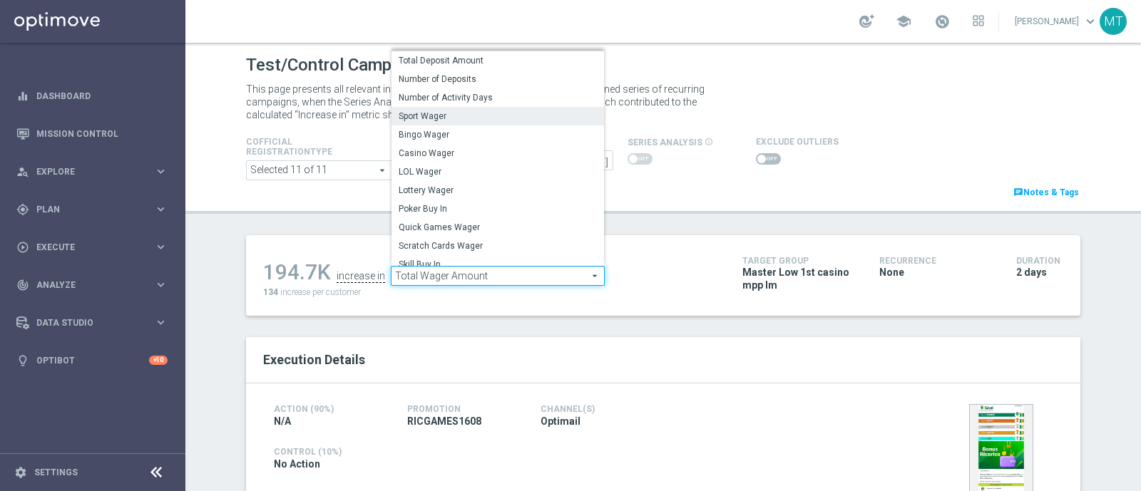
click at [456, 118] on span "Sport Wager" at bounding box center [498, 116] width 198 height 11
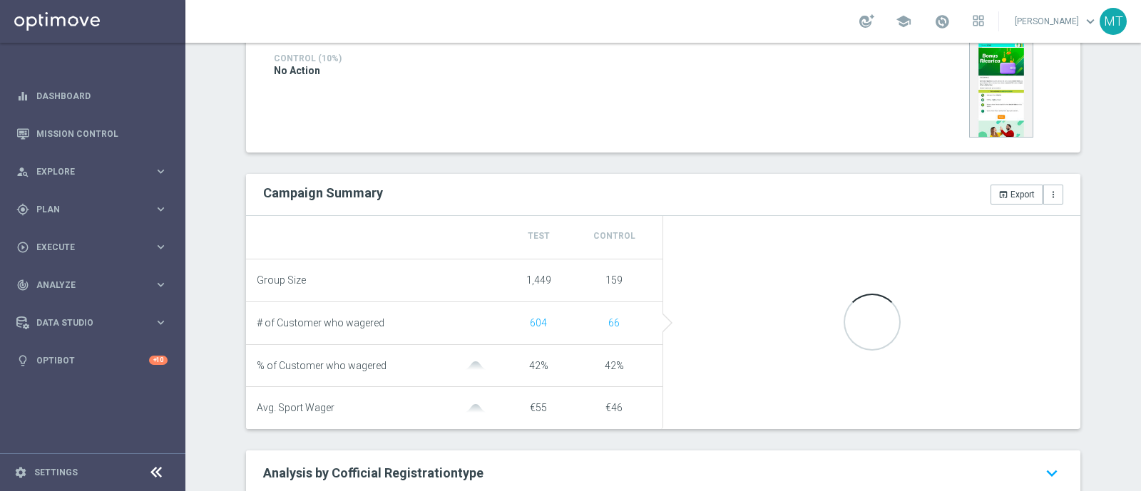
scroll to position [60, 0]
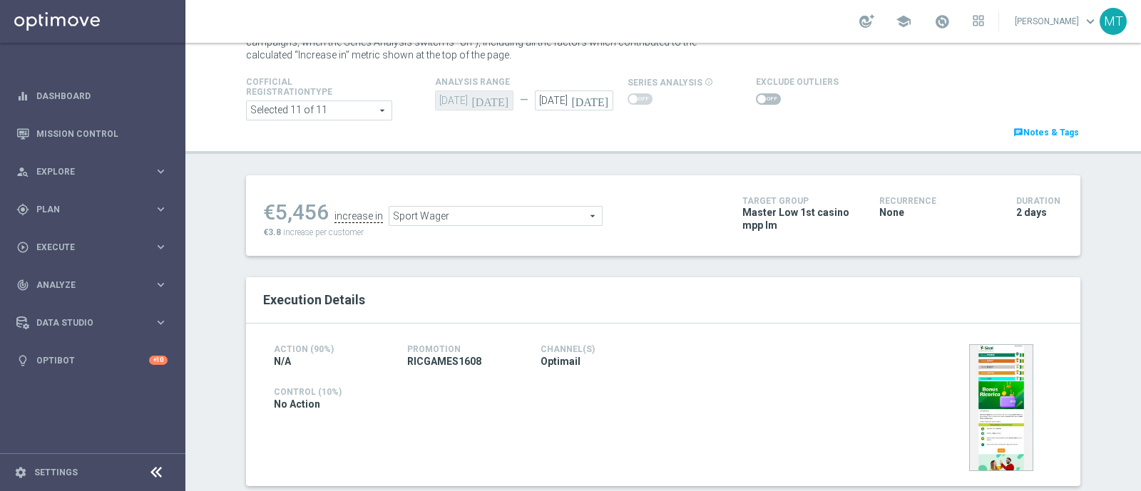
click at [453, 216] on span "Sport Wager" at bounding box center [495, 216] width 212 height 19
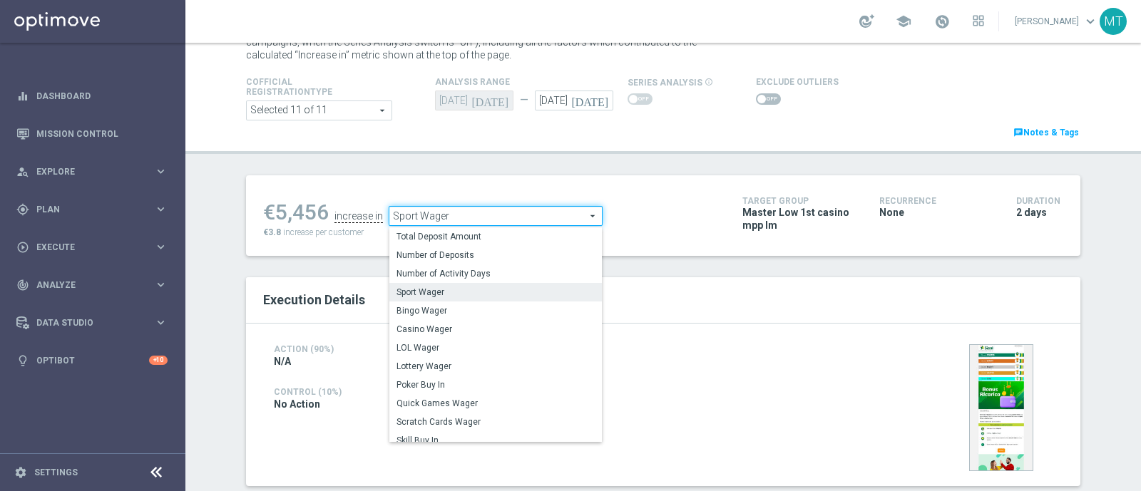
click at [424, 329] on span "Casino Wager" at bounding box center [495, 329] width 198 height 11
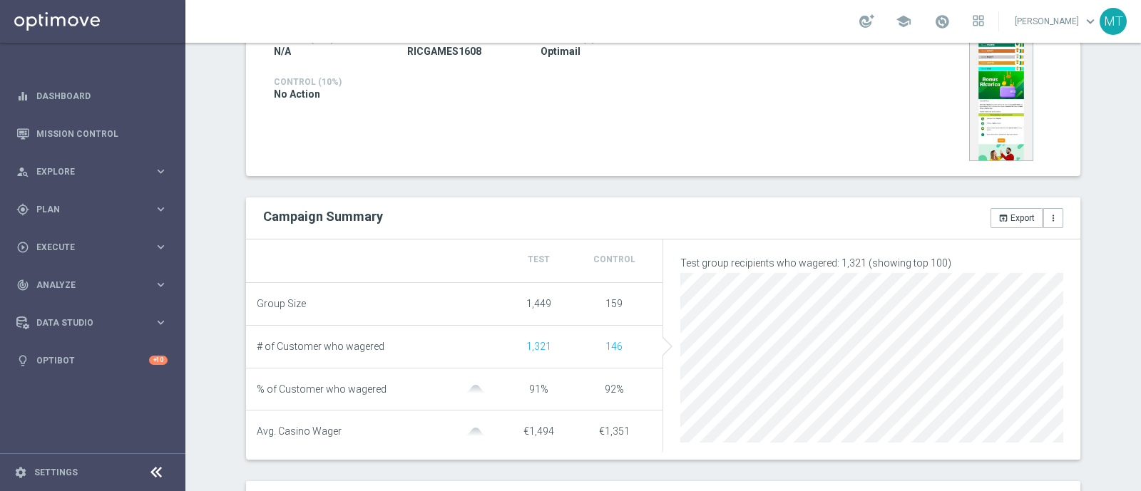
scroll to position [54, 0]
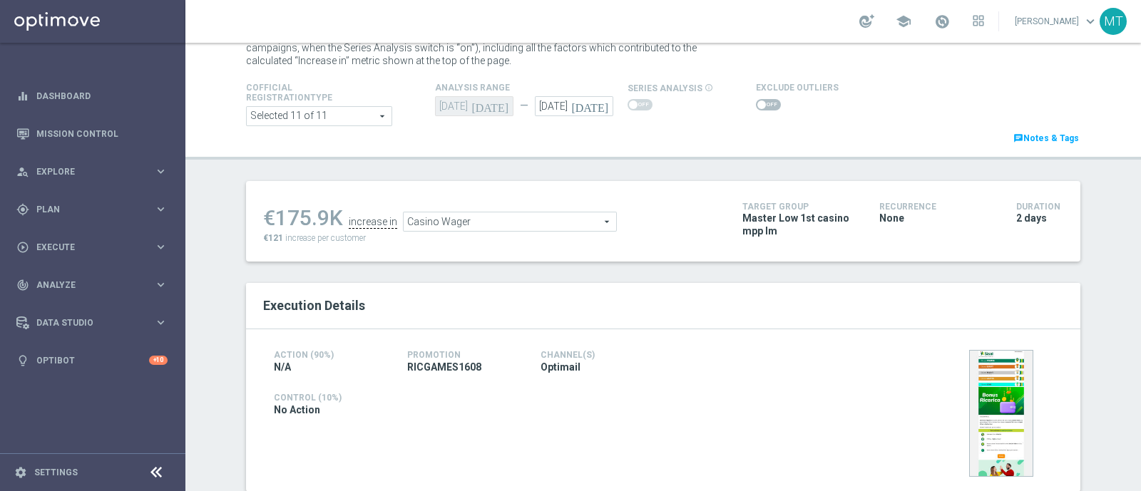
click at [485, 230] on div "€175.9K increase in Casino Wager Casino Wager arrow_drop_down search €121 incre…" at bounding box center [492, 221] width 458 height 46
click at [474, 219] on span "Casino Wager" at bounding box center [510, 221] width 212 height 19
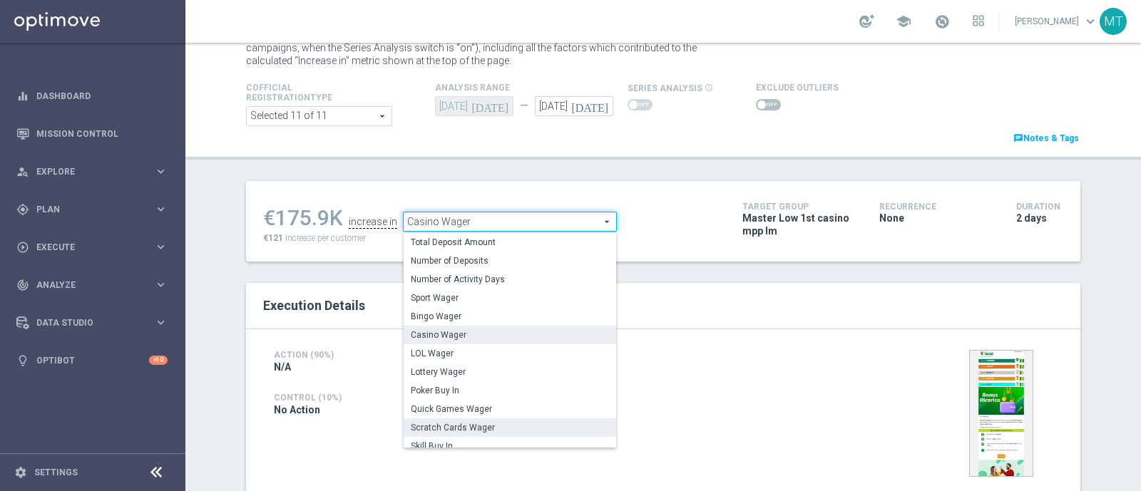
click at [500, 424] on span "Scratch Cards Wager" at bounding box center [510, 427] width 198 height 11
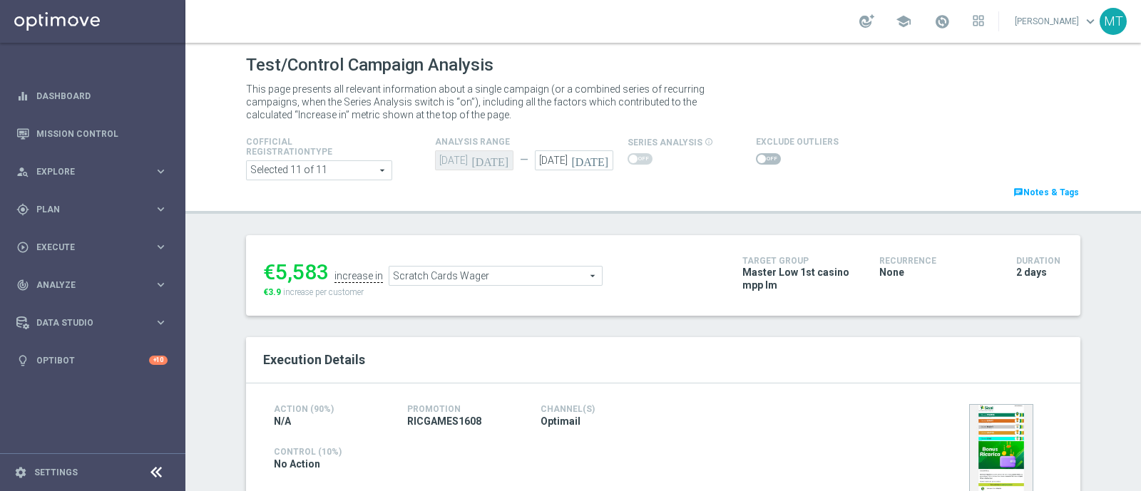
click at [426, 272] on span "Scratch Cards Wager" at bounding box center [495, 276] width 212 height 19
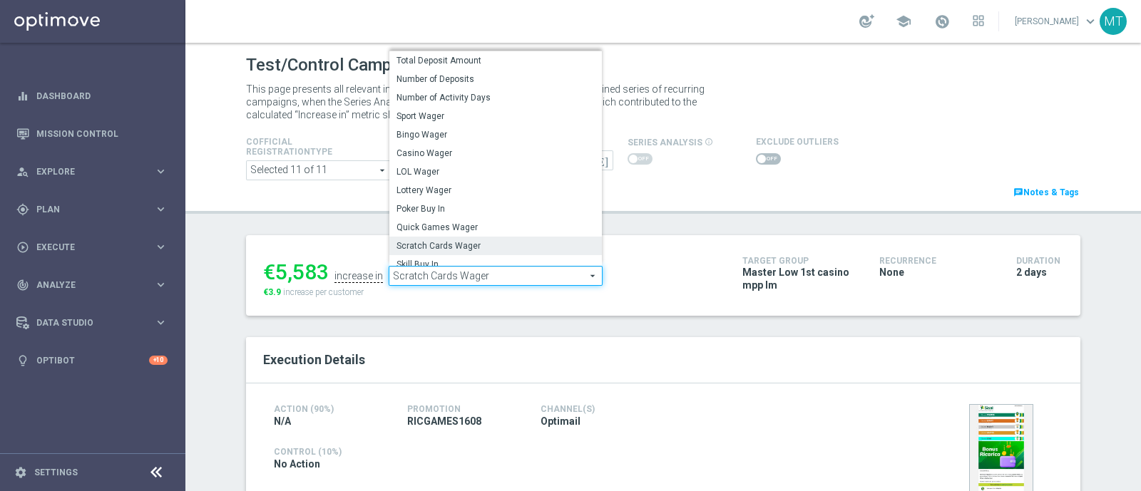
click at [428, 240] on span "Scratch Cards Wager" at bounding box center [495, 245] width 198 height 11
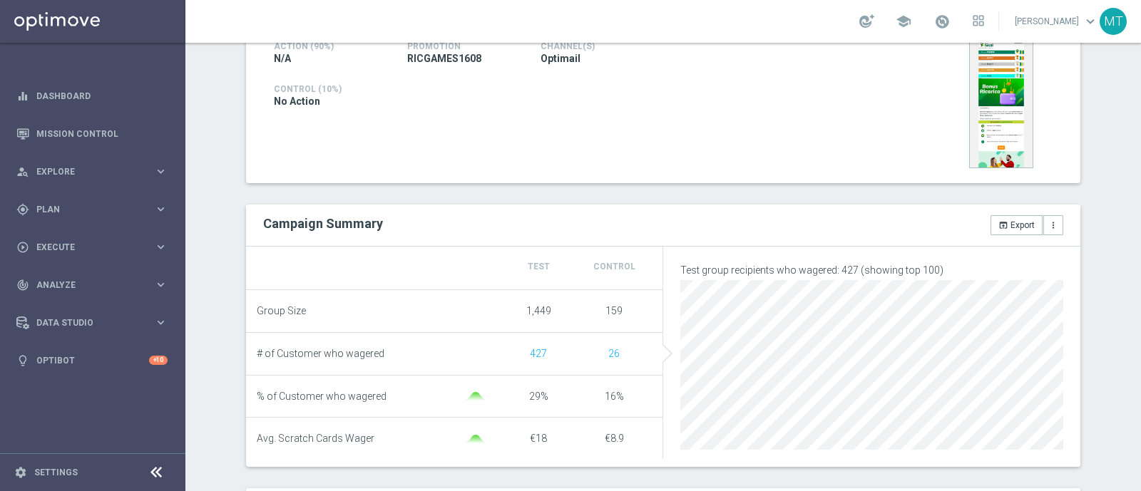
scroll to position [96, 0]
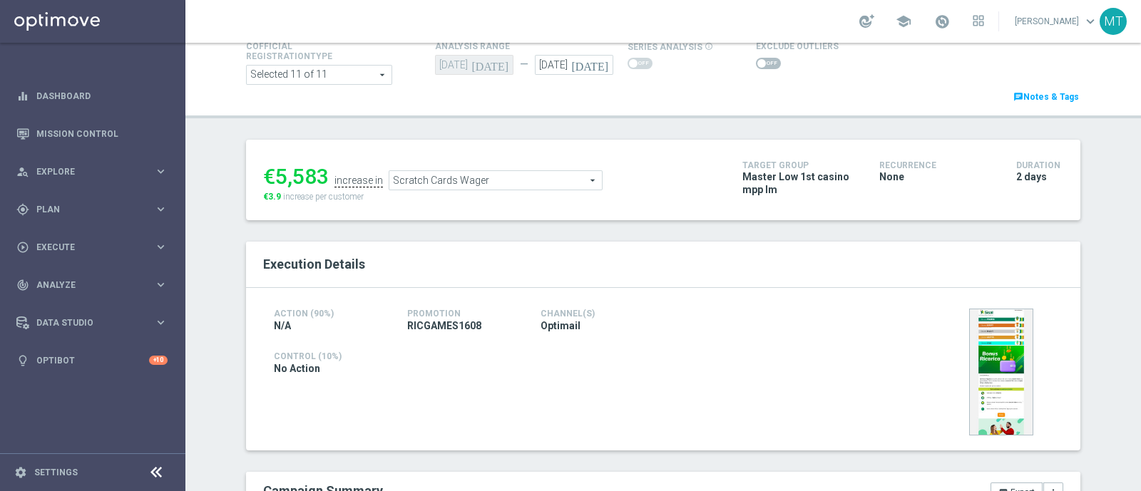
click at [413, 165] on ul "€5,583 increase in Scratch Cards Wager Scratch Cards Wager arrow_drop_down sear…" at bounding box center [492, 174] width 465 height 34
click at [427, 171] on span "Scratch Cards Wager" at bounding box center [495, 180] width 212 height 19
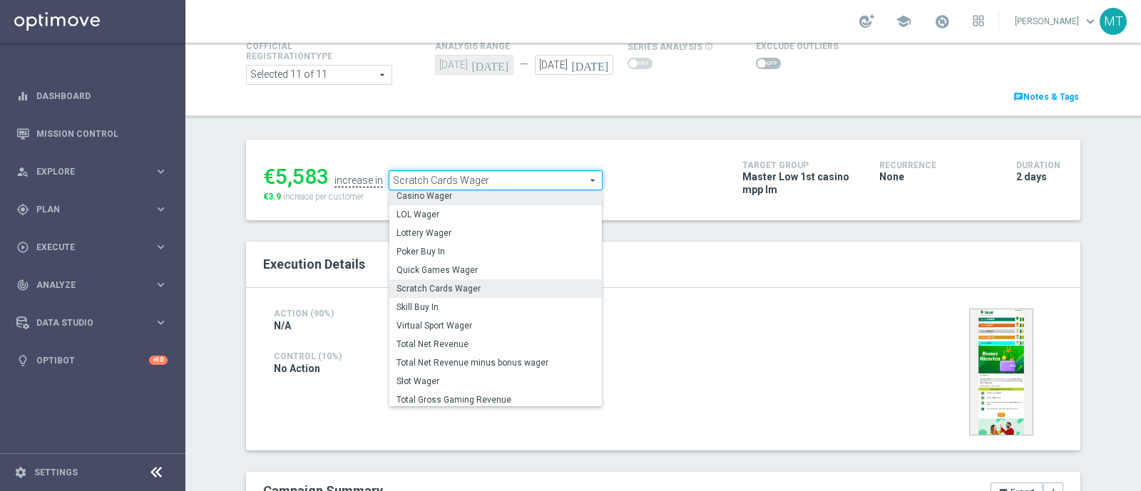
scroll to position [115, 0]
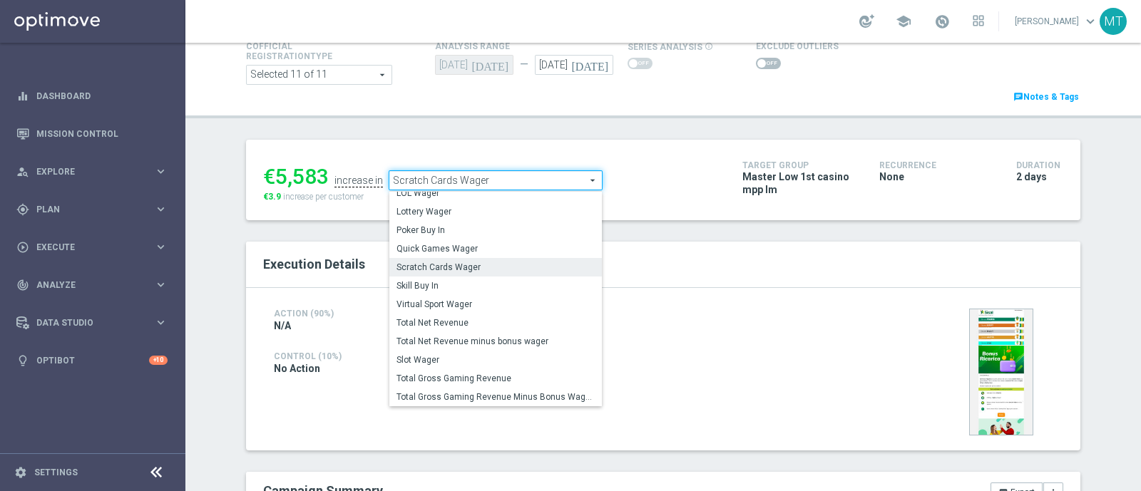
click at [458, 301] on span "Virtual Sport Wager" at bounding box center [495, 304] width 198 height 11
type input "Virtual Sport Wager"
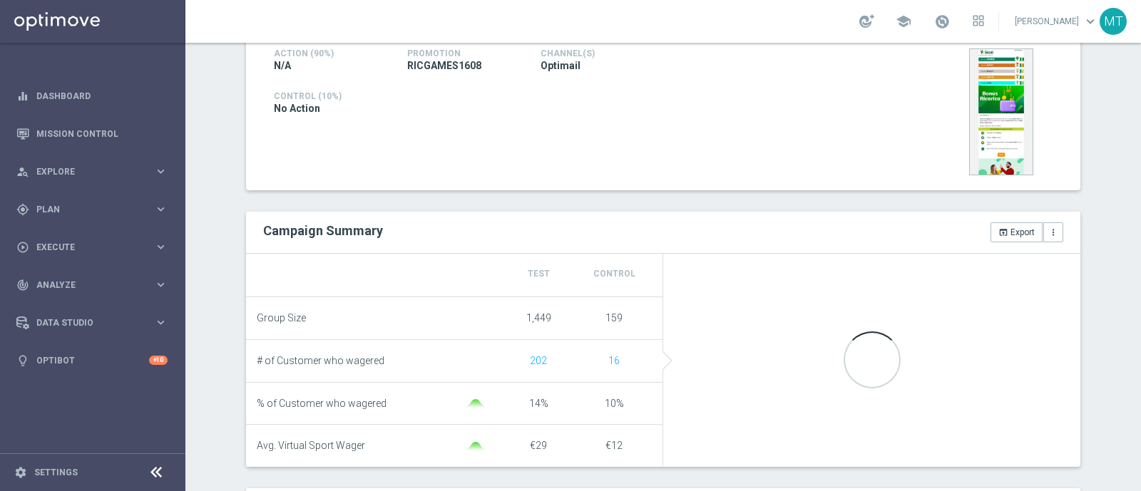
scroll to position [375, 0]
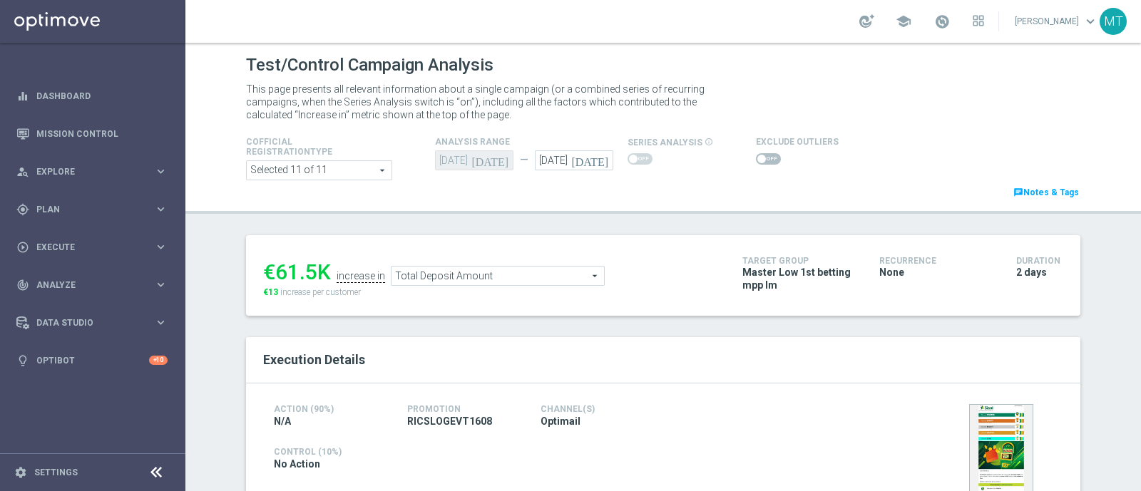
click at [597, 155] on icon "[DATE]" at bounding box center [592, 158] width 42 height 16
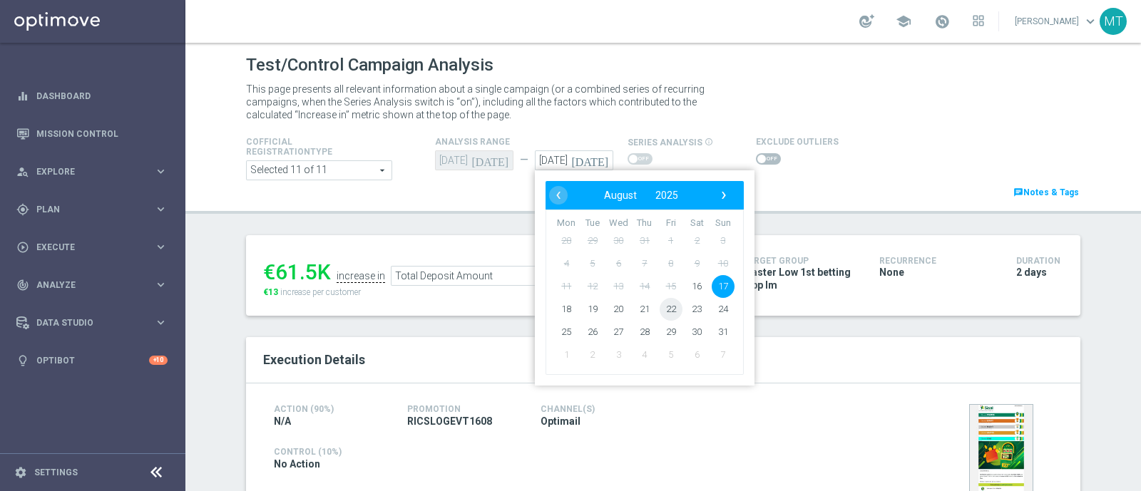
click at [665, 313] on span "22" at bounding box center [670, 309] width 23 height 23
type input "[DATE]"
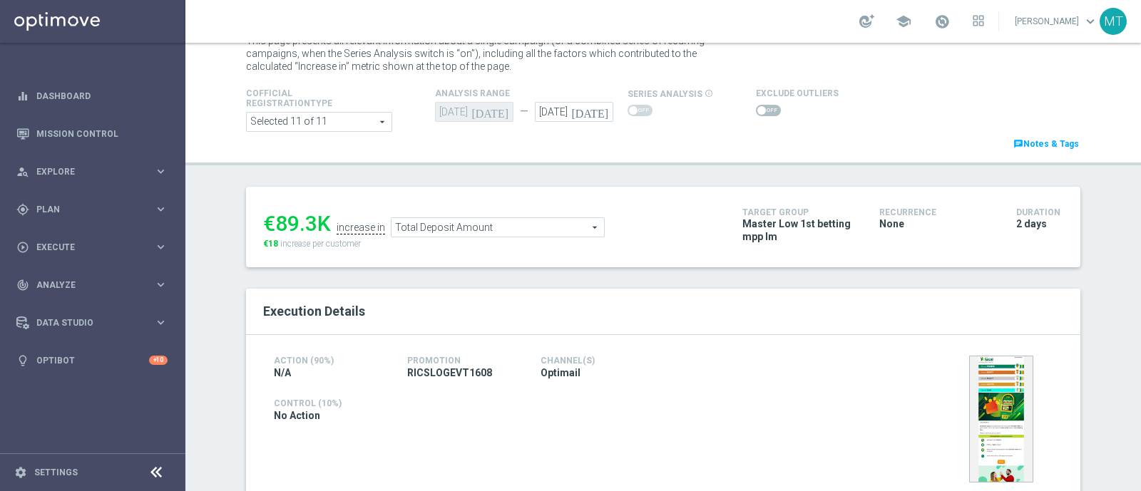
scroll to position [46, 0]
click at [435, 225] on span "Total Deposit Amount" at bounding box center [497, 229] width 212 height 19
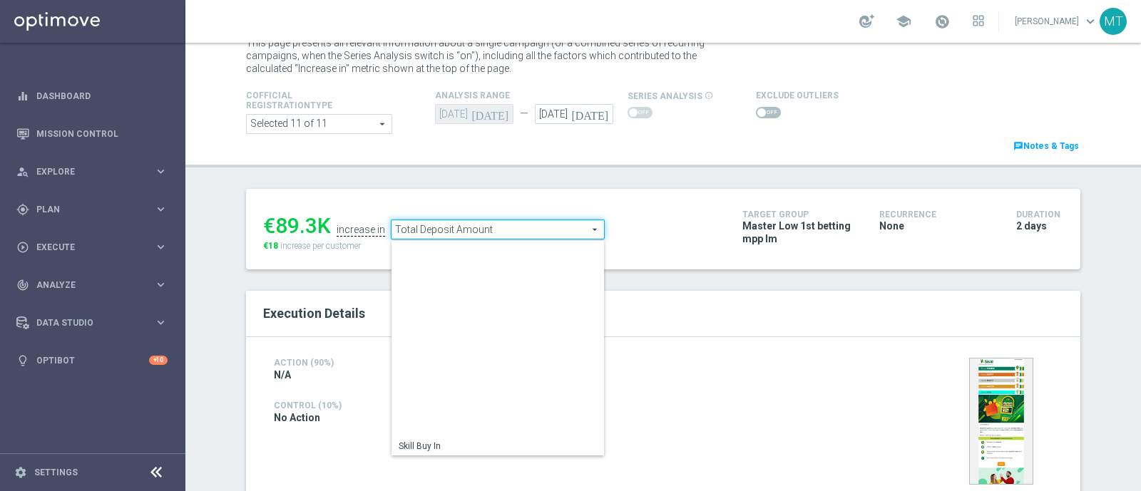
scroll to position [204, 0]
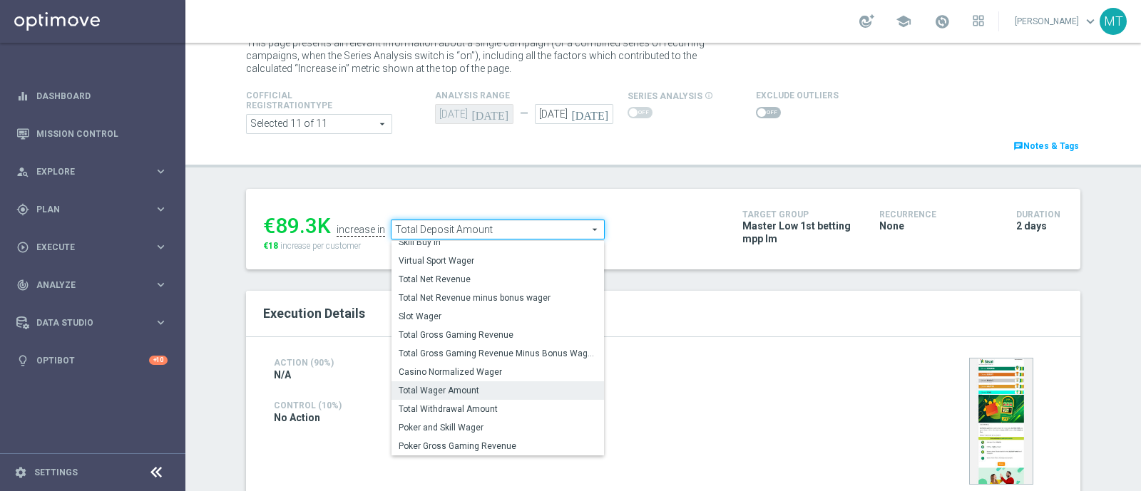
click at [458, 381] on label "Total Wager Amount" at bounding box center [497, 390] width 212 height 19
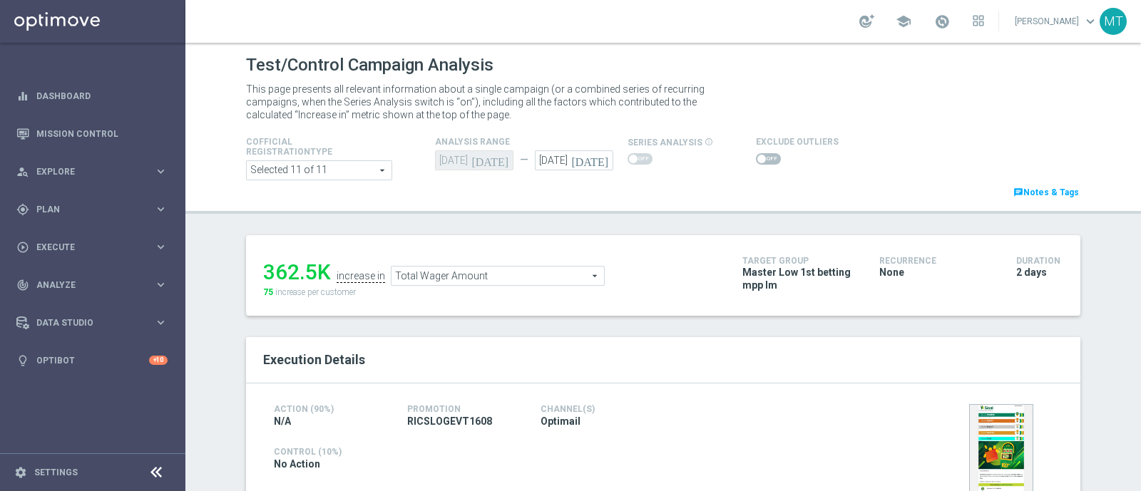
click at [474, 273] on span "Total Wager Amount" at bounding box center [497, 276] width 212 height 19
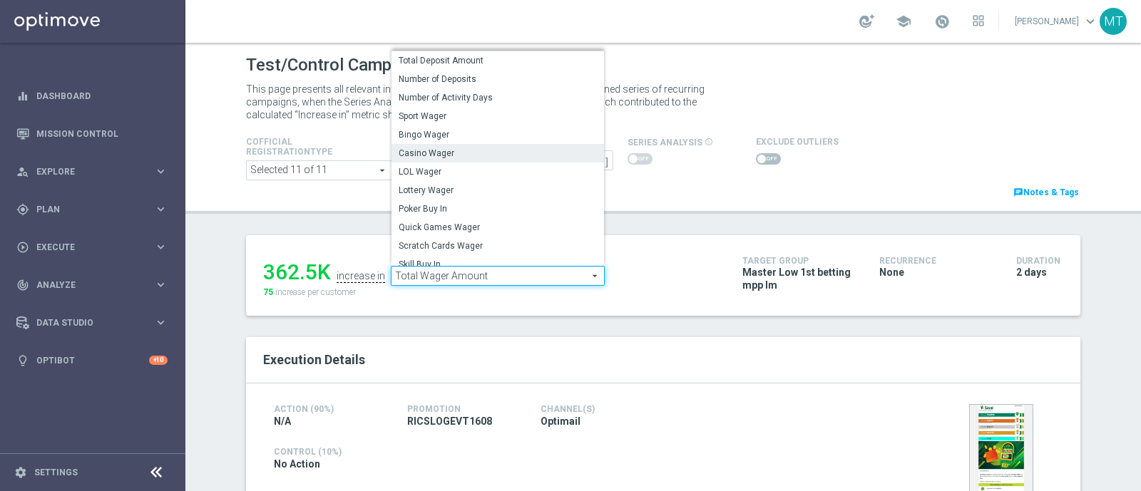
click at [417, 151] on span "Casino Wager" at bounding box center [498, 153] width 198 height 11
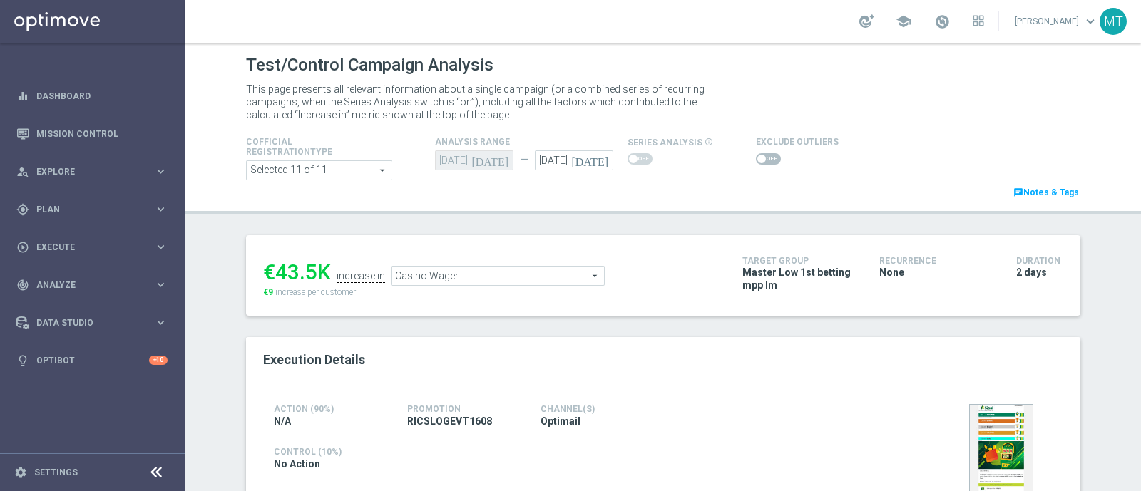
scroll to position [21, 0]
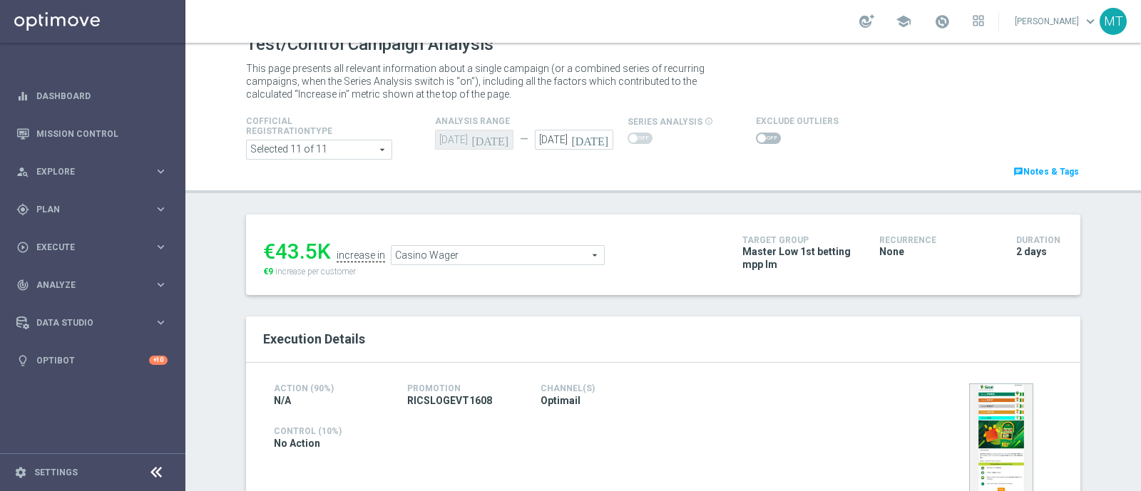
click at [480, 253] on span "Casino Wager" at bounding box center [497, 255] width 212 height 19
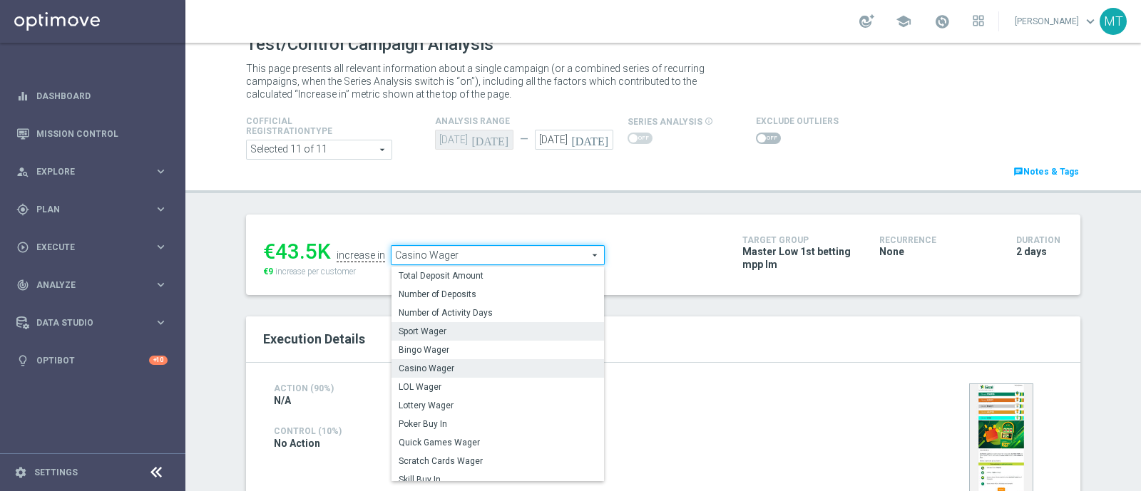
click at [483, 333] on span "Sport Wager" at bounding box center [498, 331] width 198 height 11
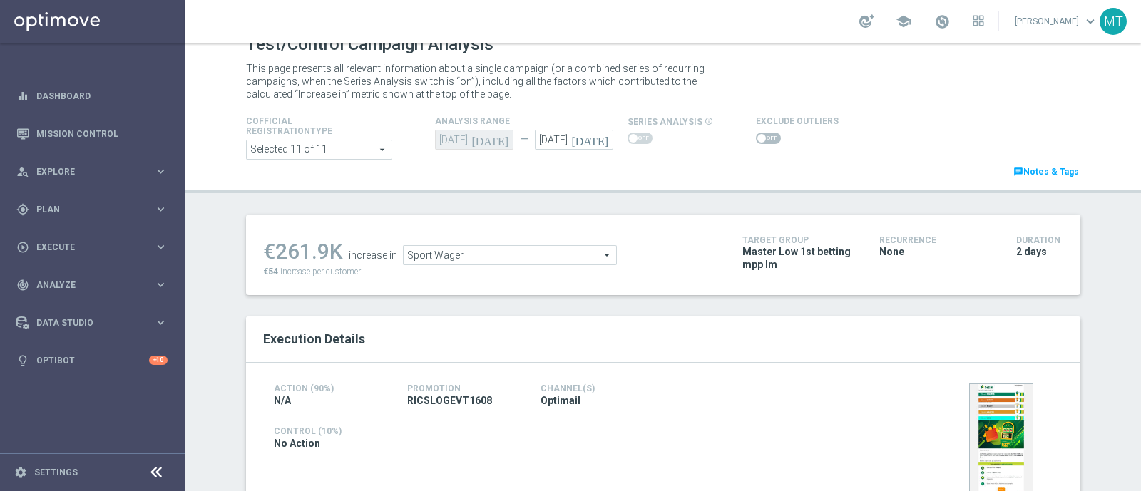
click at [478, 265] on span "Sport Wager" at bounding box center [510, 255] width 212 height 19
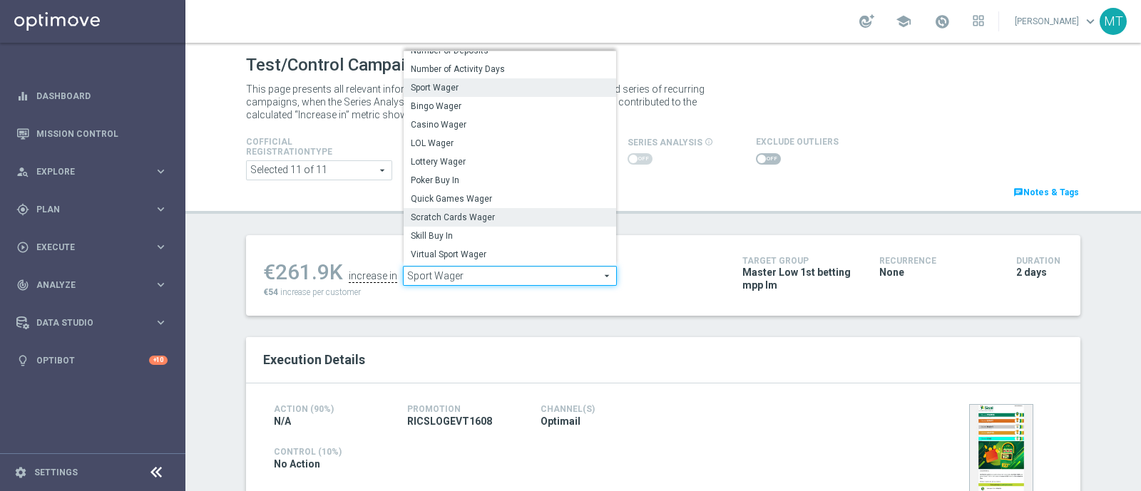
scroll to position [39, 0]
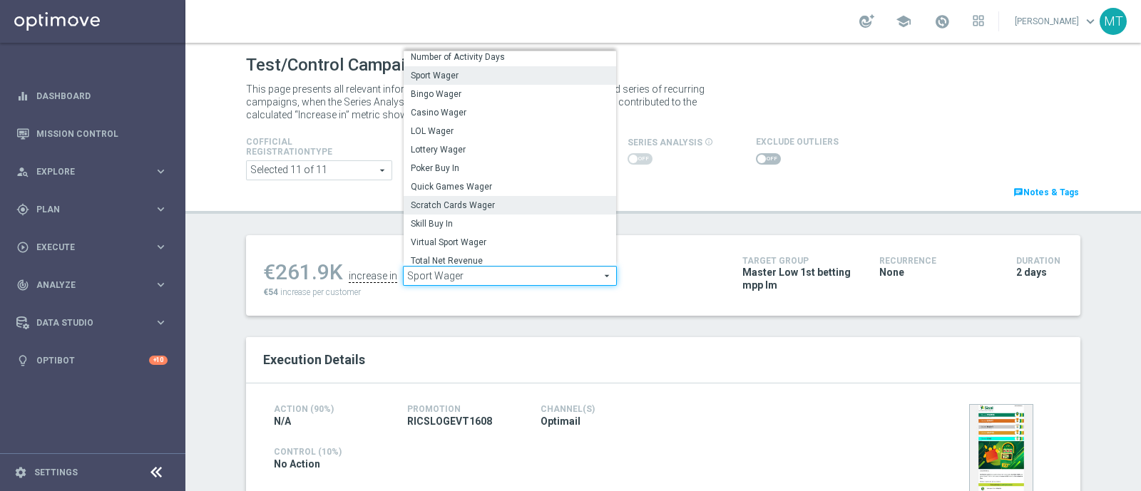
click at [446, 205] on span "Scratch Cards Wager" at bounding box center [510, 205] width 198 height 11
type input "Scratch Cards Wager"
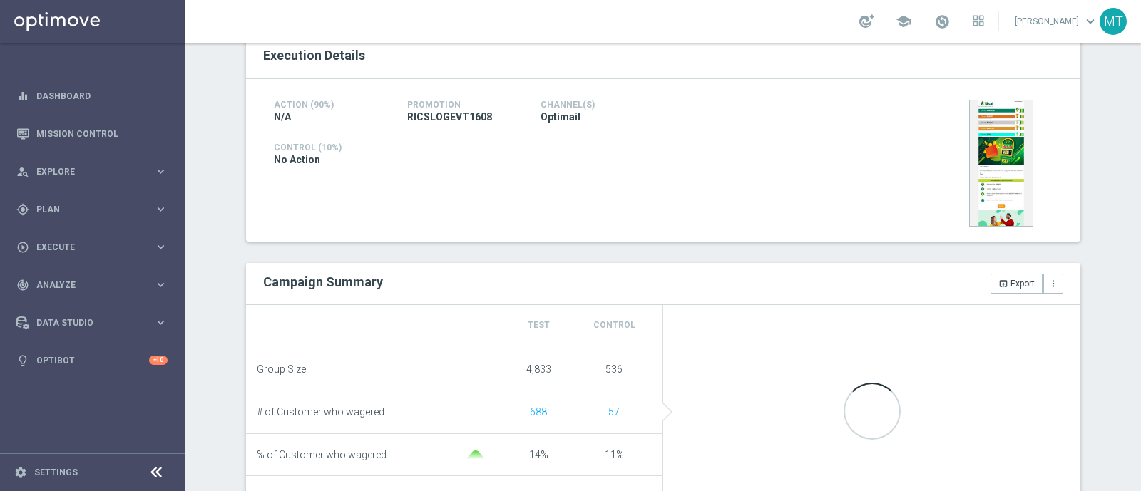
scroll to position [443, 0]
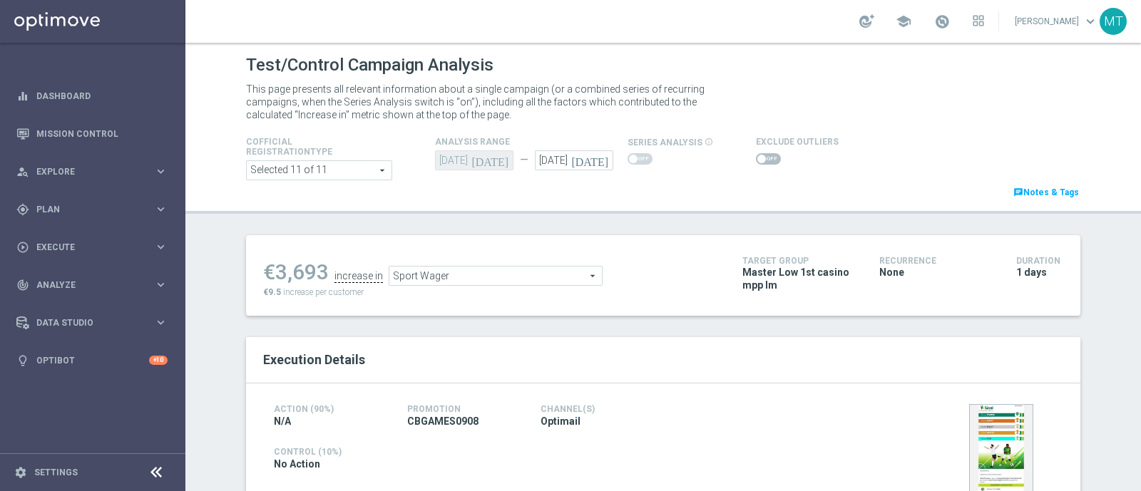
click at [593, 158] on icon "[DATE]" at bounding box center [592, 158] width 42 height 16
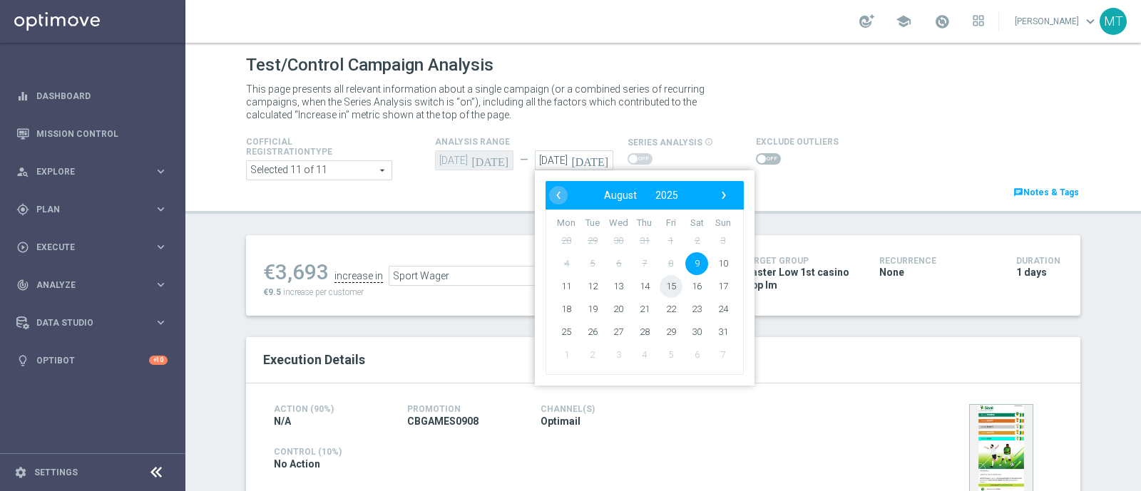
click at [671, 285] on span "15" at bounding box center [670, 286] width 23 height 23
type input "[DATE]"
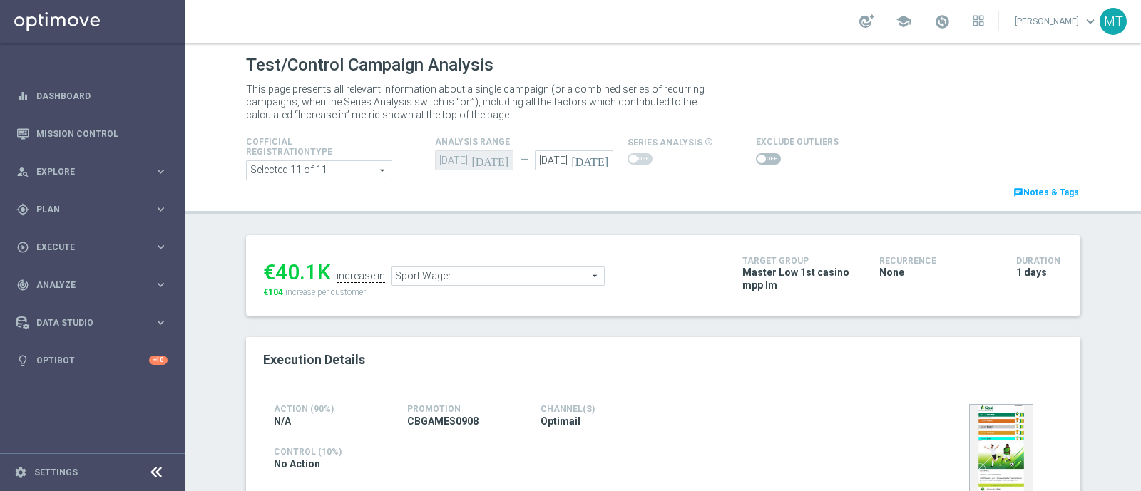
click at [503, 269] on span "Sport Wager" at bounding box center [497, 276] width 212 height 19
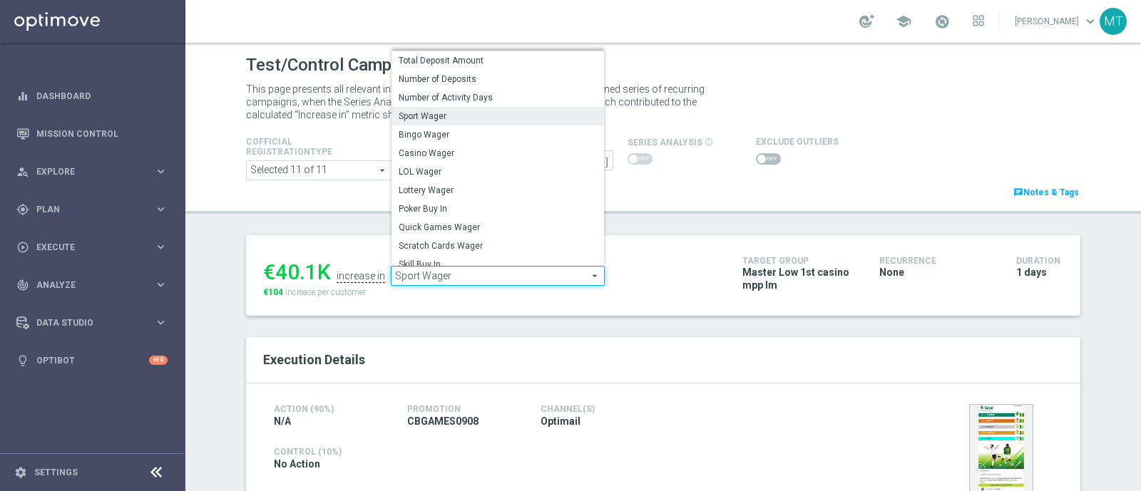
click at [539, 57] on span "Total Deposit Amount" at bounding box center [498, 60] width 198 height 11
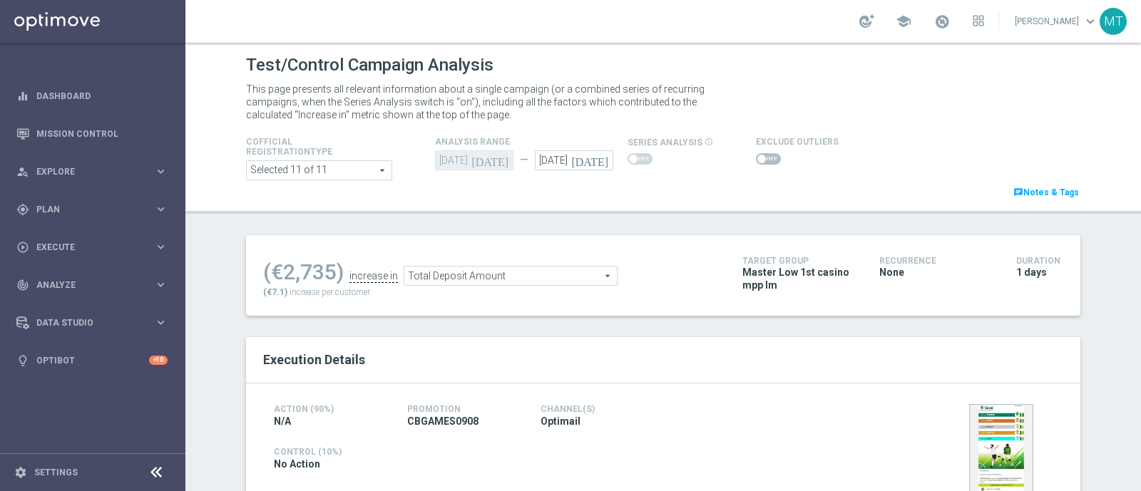
click at [421, 274] on span "Total Deposit Amount" at bounding box center [510, 276] width 212 height 19
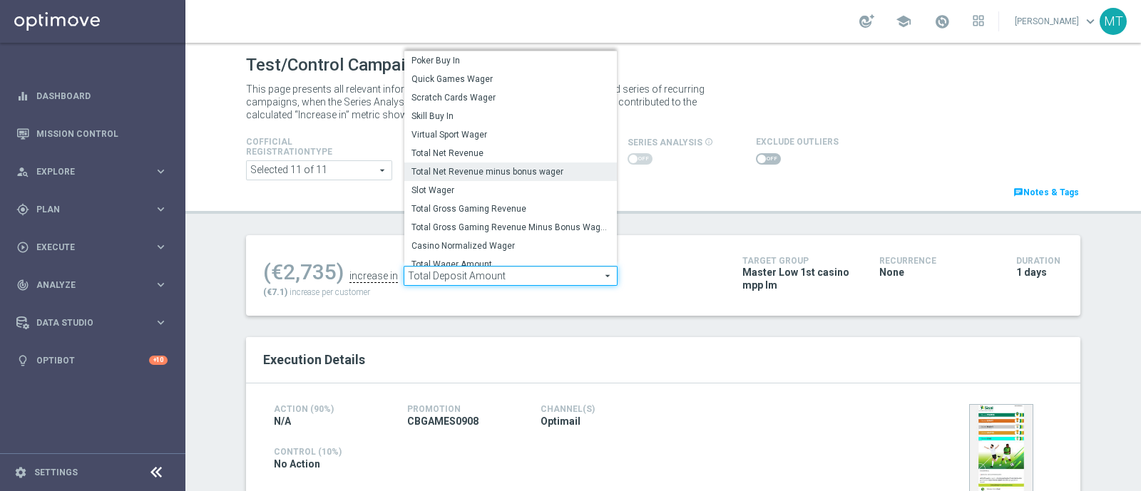
scroll to position [147, 0]
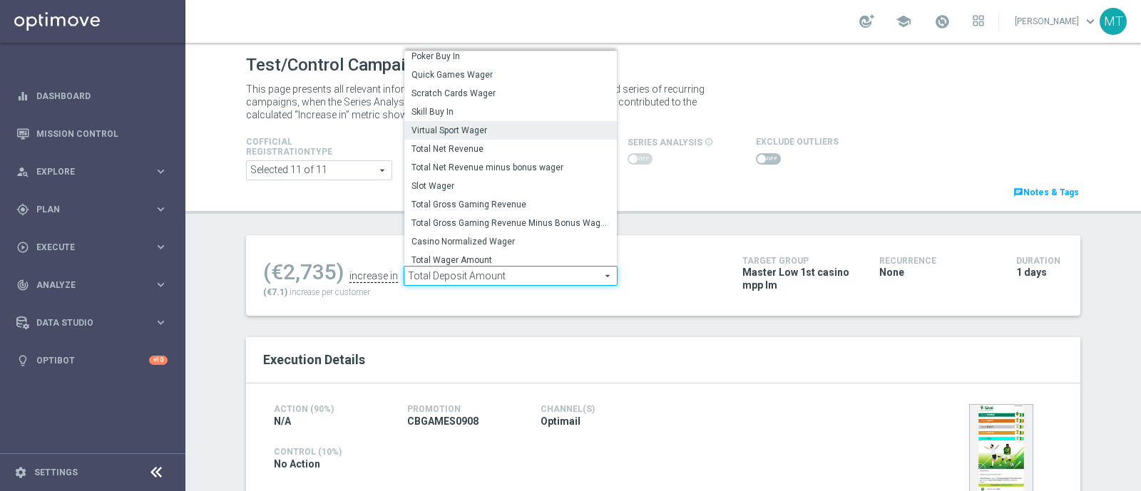
click at [447, 132] on span "Virtual Sport Wager" at bounding box center [510, 130] width 198 height 11
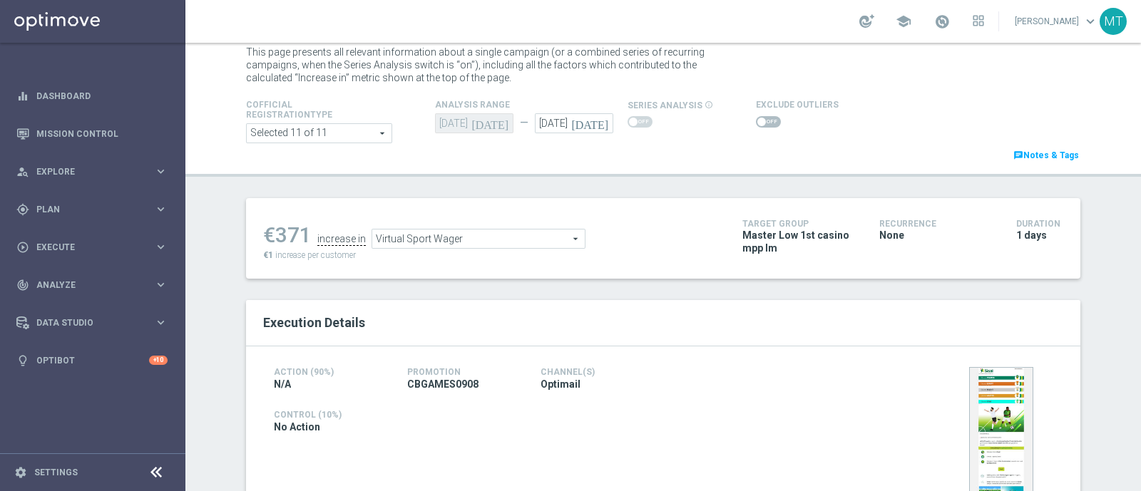
scroll to position [16, 0]
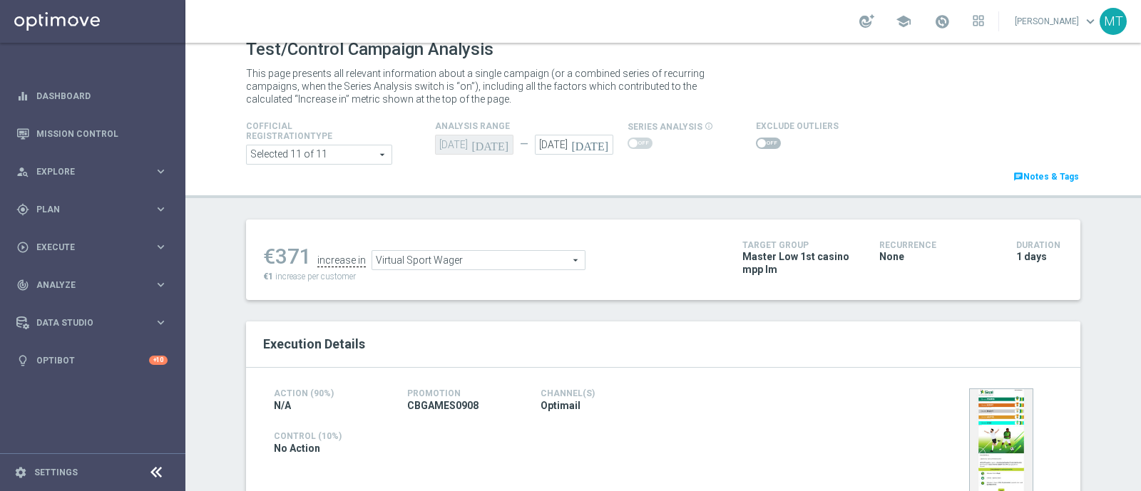
click at [463, 255] on span "Virtual Sport Wager" at bounding box center [478, 260] width 212 height 19
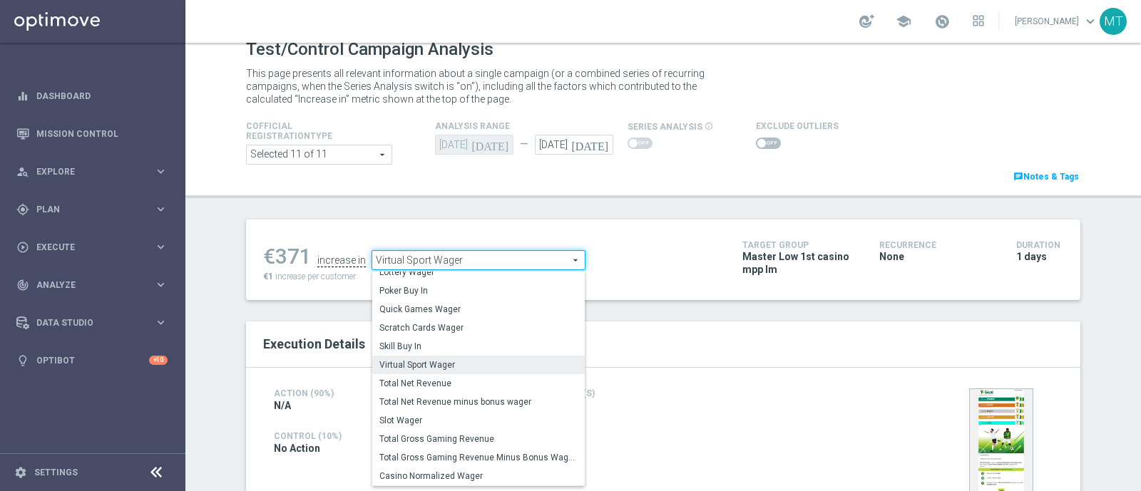
scroll to position [123, 0]
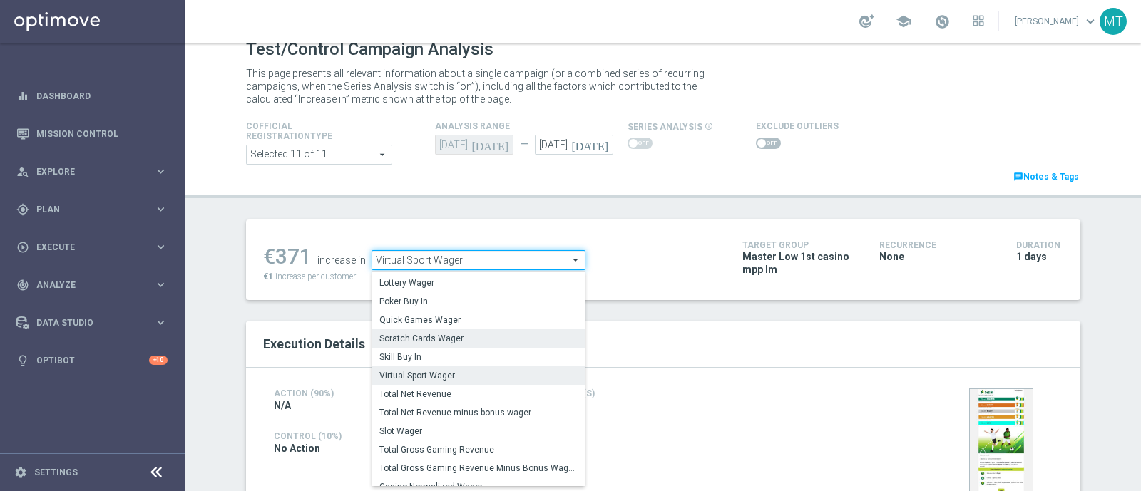
click at [404, 337] on span "Scratch Cards Wager" at bounding box center [478, 338] width 198 height 11
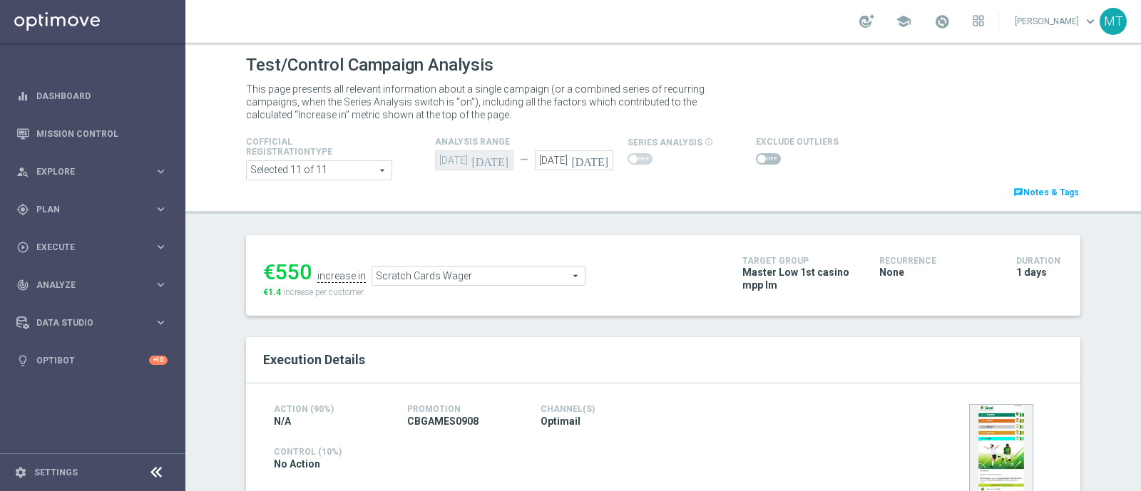
click at [399, 284] on span "Scratch Cards Wager" at bounding box center [478, 276] width 212 height 19
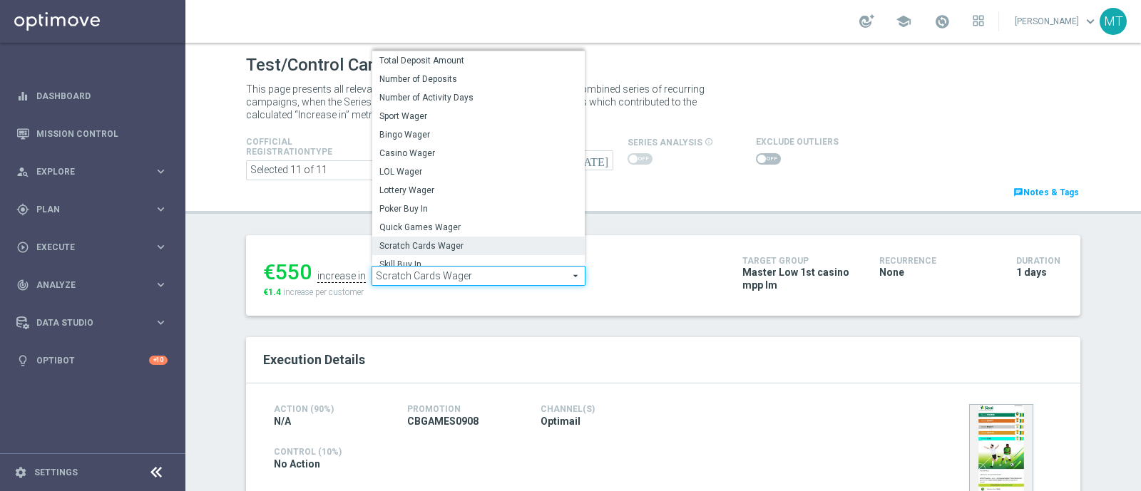
scroll to position [204, 0]
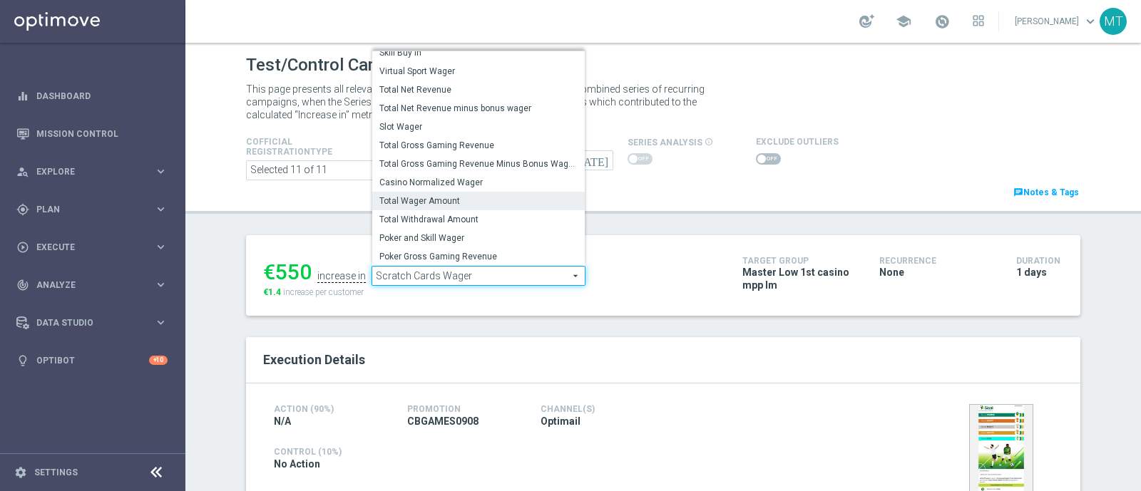
click at [400, 201] on span "Total Wager Amount" at bounding box center [478, 200] width 198 height 11
type input "Total Wager Amount"
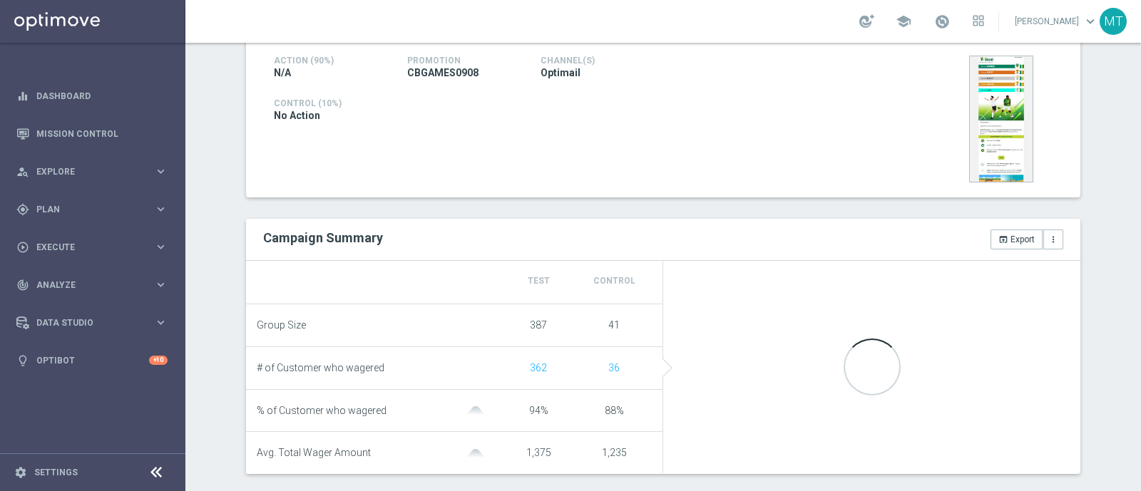
scroll to position [381, 0]
